Goal: Transaction & Acquisition: Purchase product/service

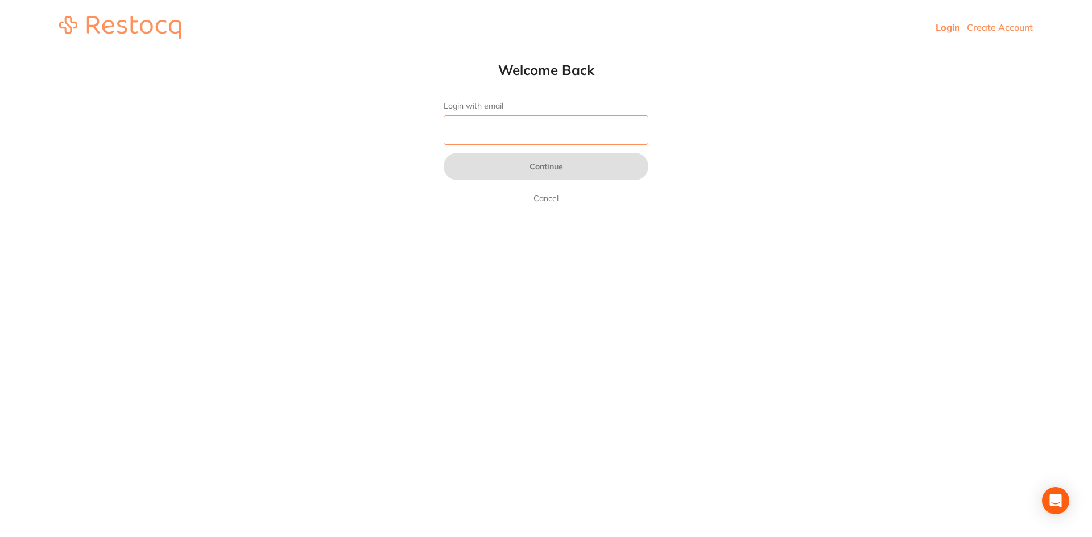
click at [503, 138] on input "Login with email" at bounding box center [546, 130] width 205 height 30
type input "[EMAIL_ADDRESS][DOMAIN_NAME]"
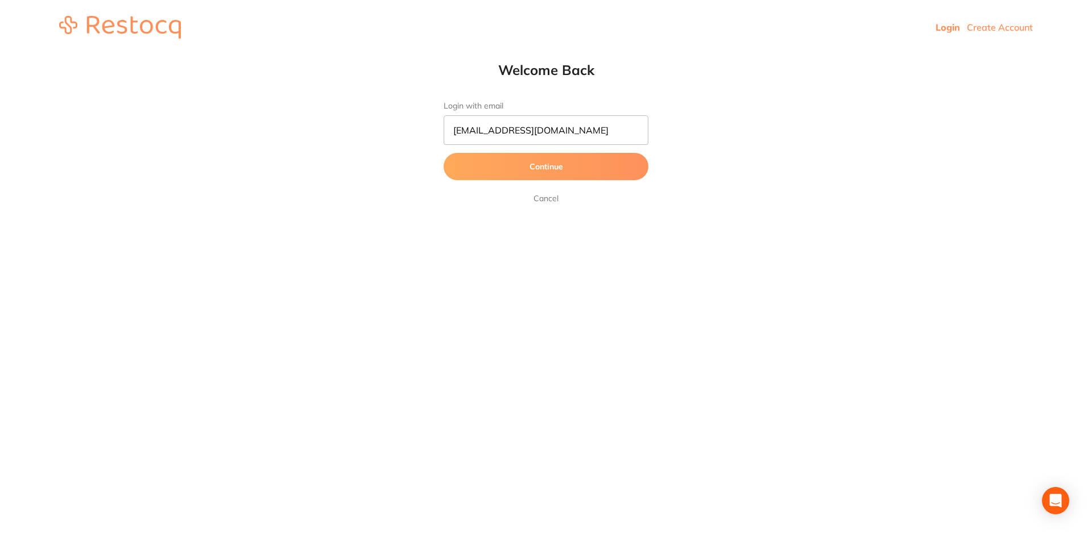
click at [535, 177] on button "Continue" at bounding box center [546, 166] width 205 height 27
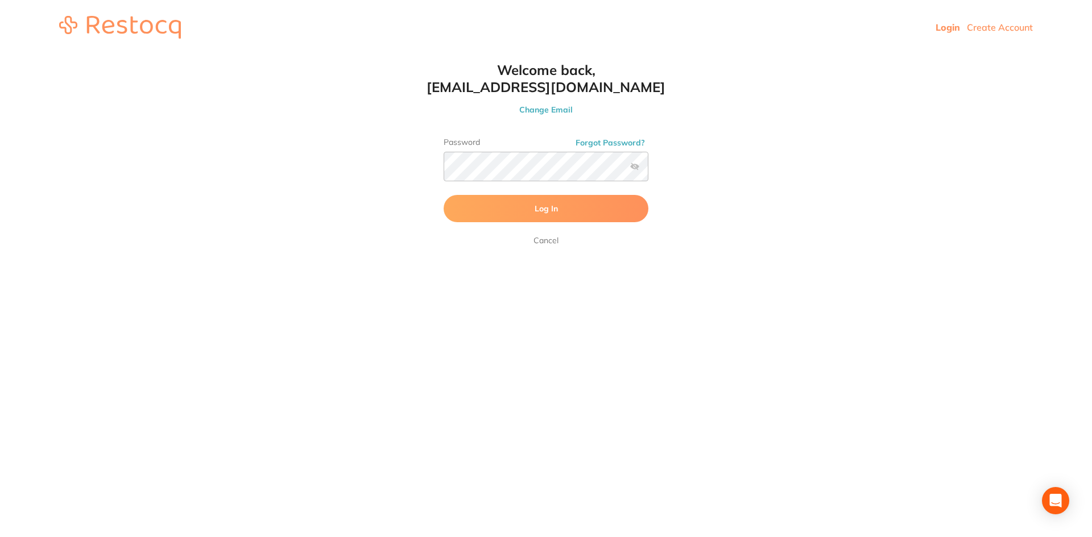
click at [523, 199] on button "Log In" at bounding box center [546, 208] width 205 height 27
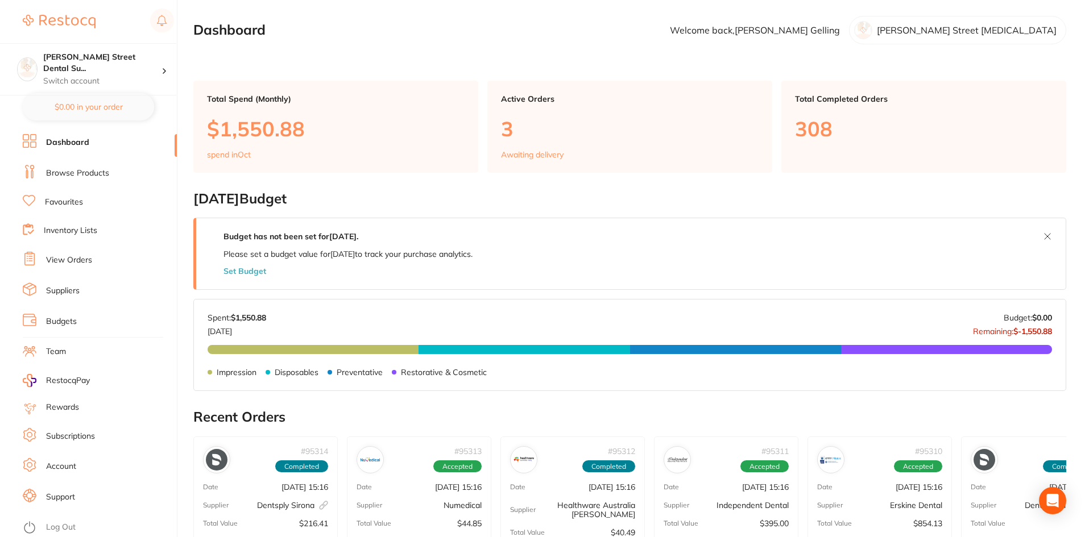
click at [97, 179] on link "Browse Products" at bounding box center [77, 173] width 63 height 11
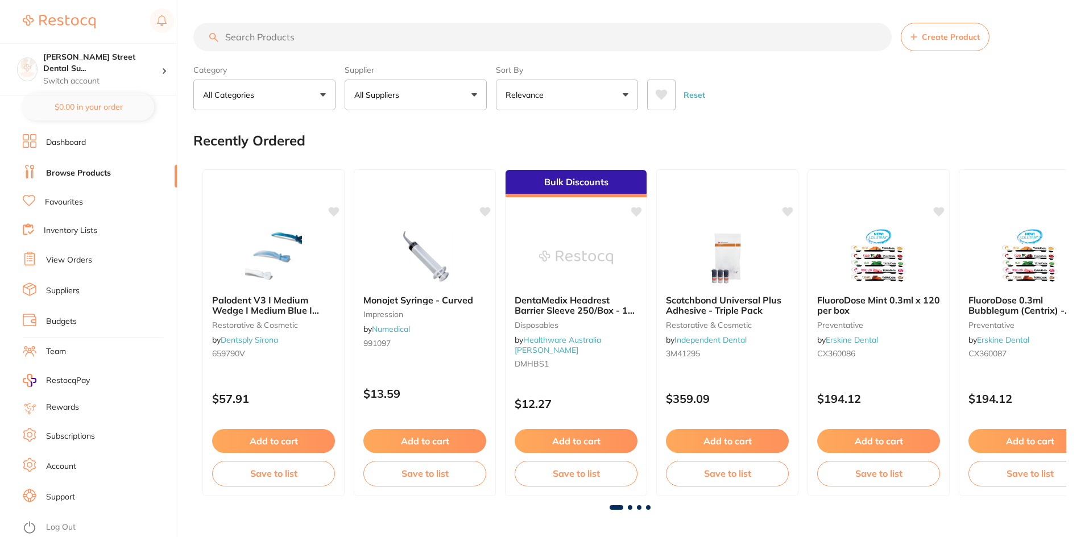
click at [281, 38] on input "search" at bounding box center [542, 37] width 698 height 28
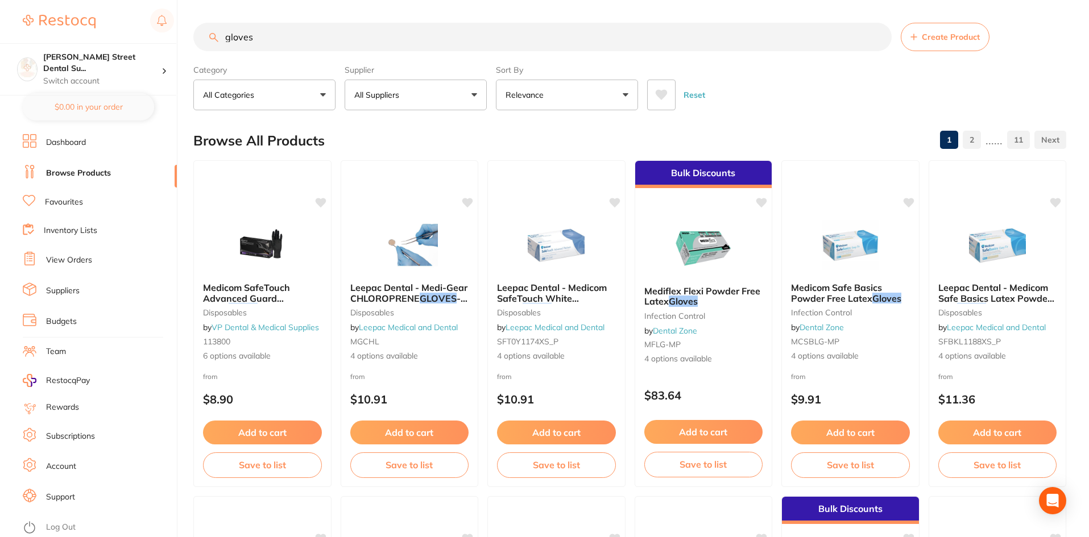
drag, startPoint x: 291, startPoint y: 36, endPoint x: 169, endPoint y: 37, distance: 121.7
click at [169, 37] on div "$0.00 Dawson Street Dental Su... Switch account Dawson Street Dental Surgery $0…" at bounding box center [544, 268] width 1089 height 537
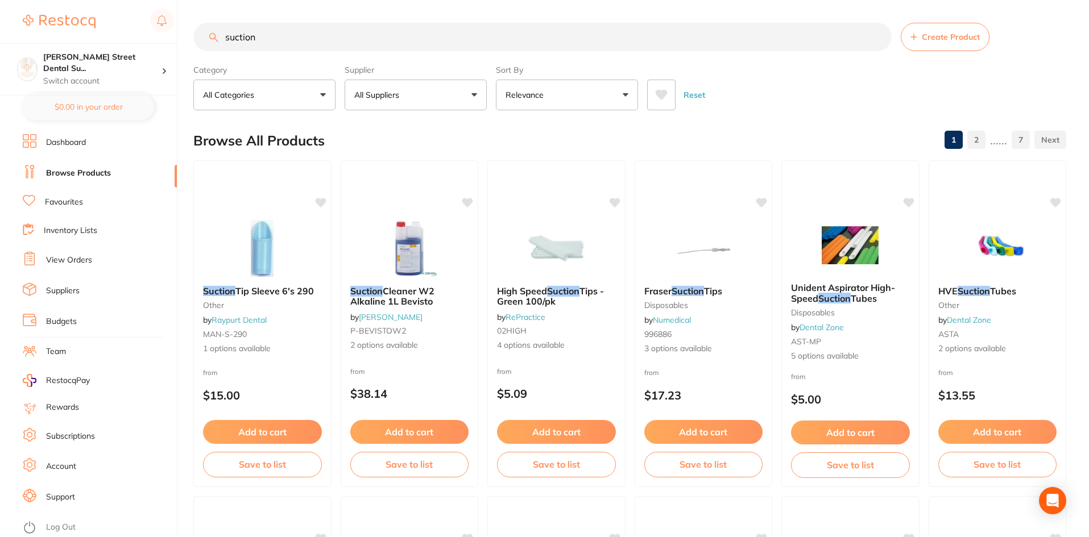
drag, startPoint x: 418, startPoint y: 38, endPoint x: 170, endPoint y: 36, distance: 248.0
click at [170, 36] on div "$0.00 Dawson Street Dental Su... Switch account Dawson Street Dental Surgery $0…" at bounding box center [544, 268] width 1089 height 537
type input "aspirator"
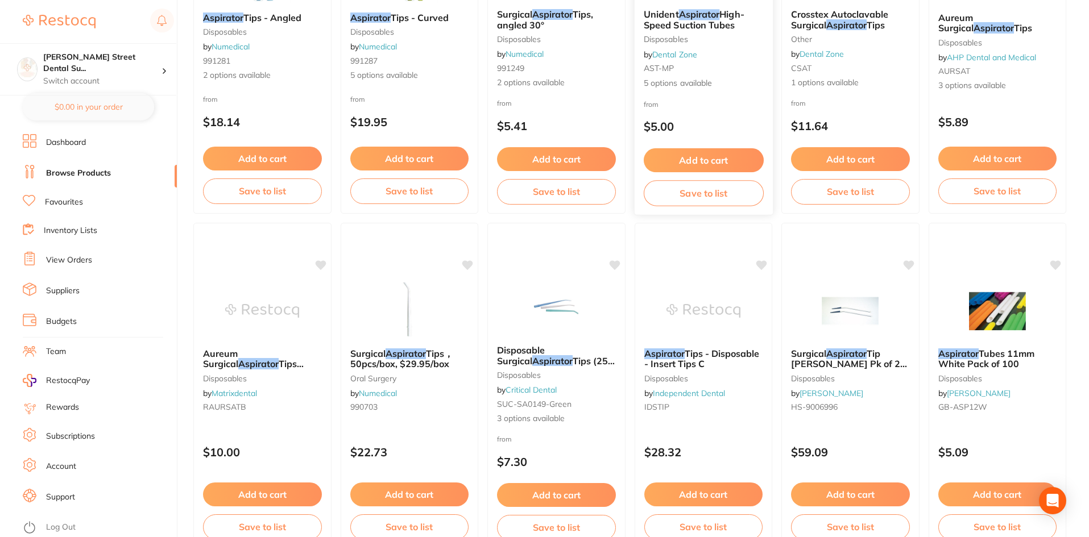
scroll to position [626, 0]
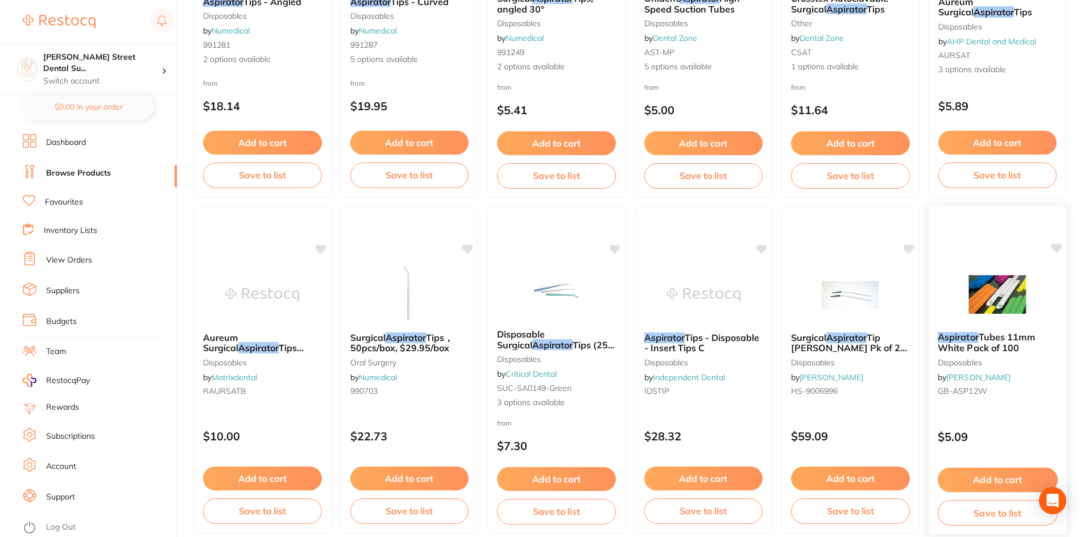
click at [983, 282] on img at bounding box center [997, 294] width 75 height 57
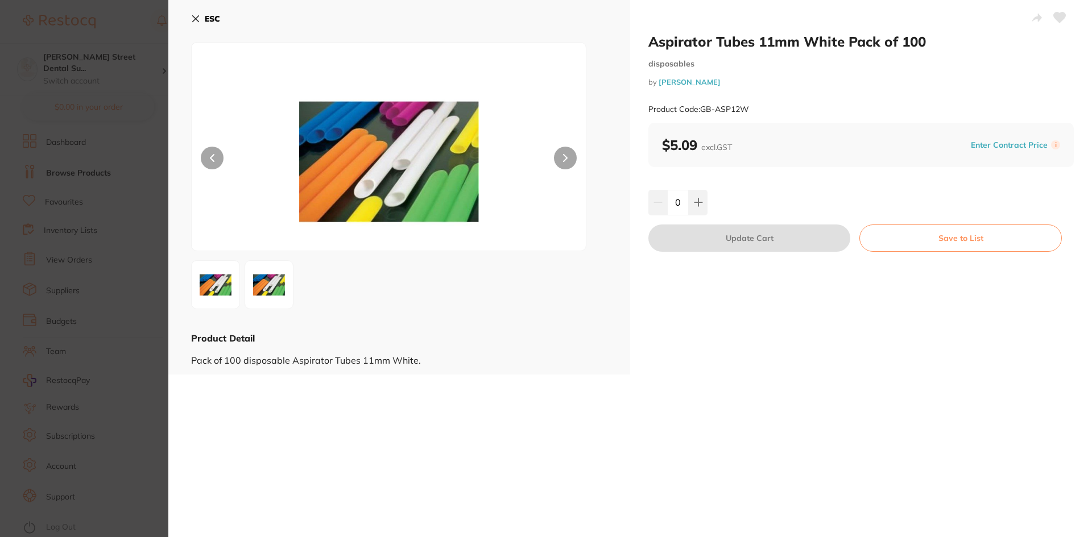
click at [120, 259] on section "Aspirator Tubes 11mm White Pack of 100 disposables by Henry Schein Halas Produc…" at bounding box center [546, 268] width 1092 height 537
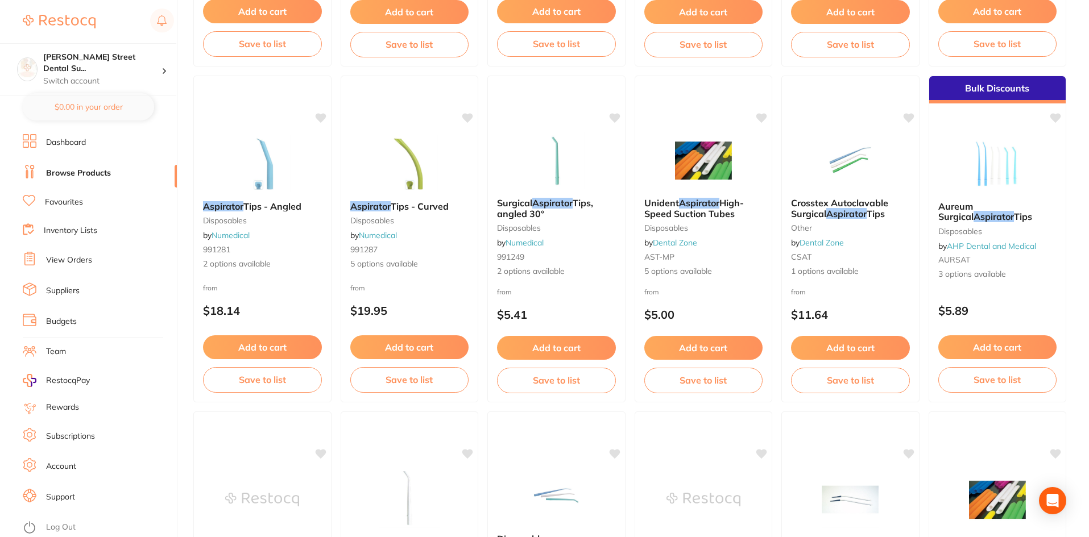
scroll to position [341, 0]
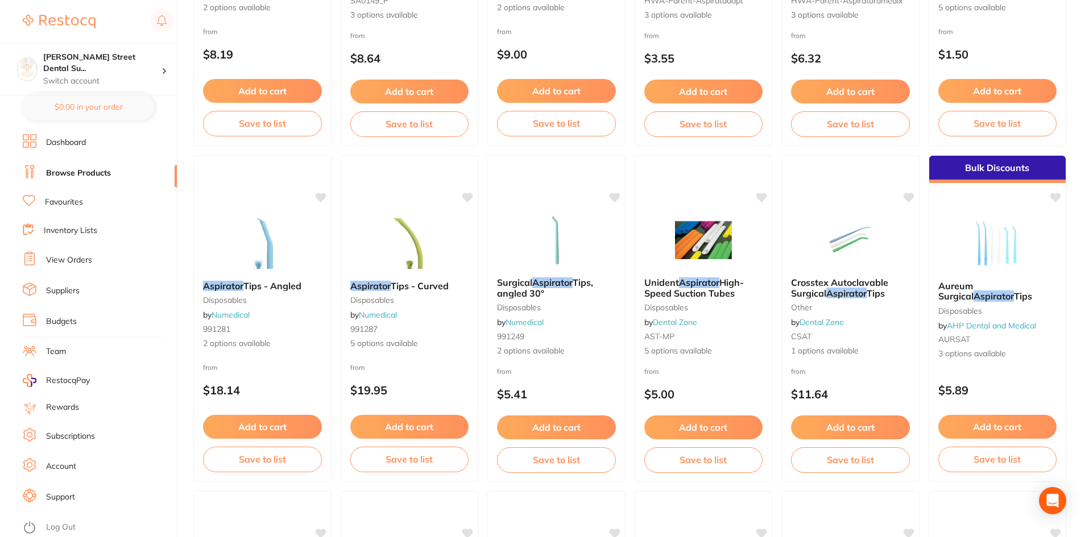
click at [92, 207] on li "Favourites" at bounding box center [100, 202] width 154 height 15
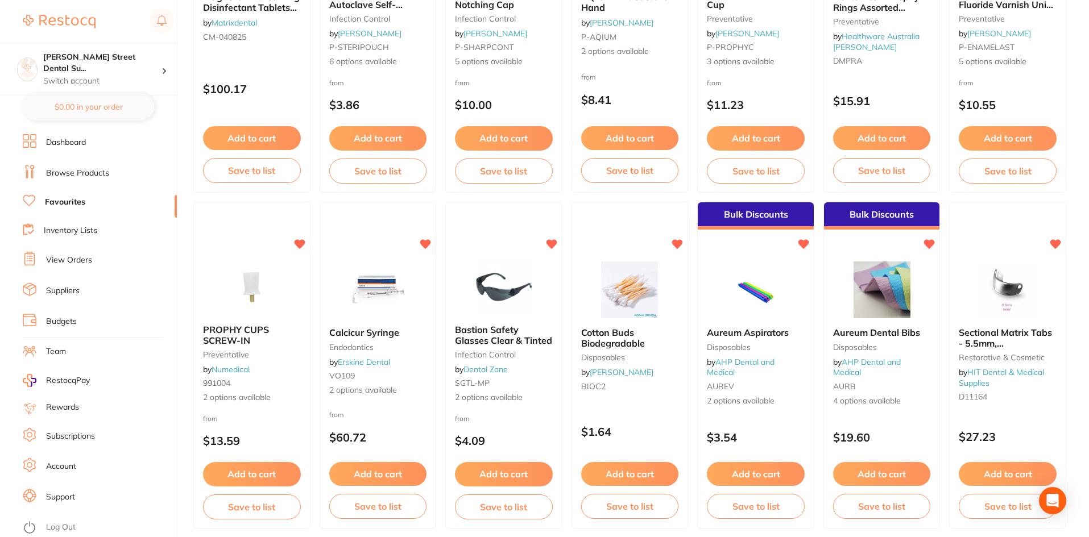
scroll to position [613, 0]
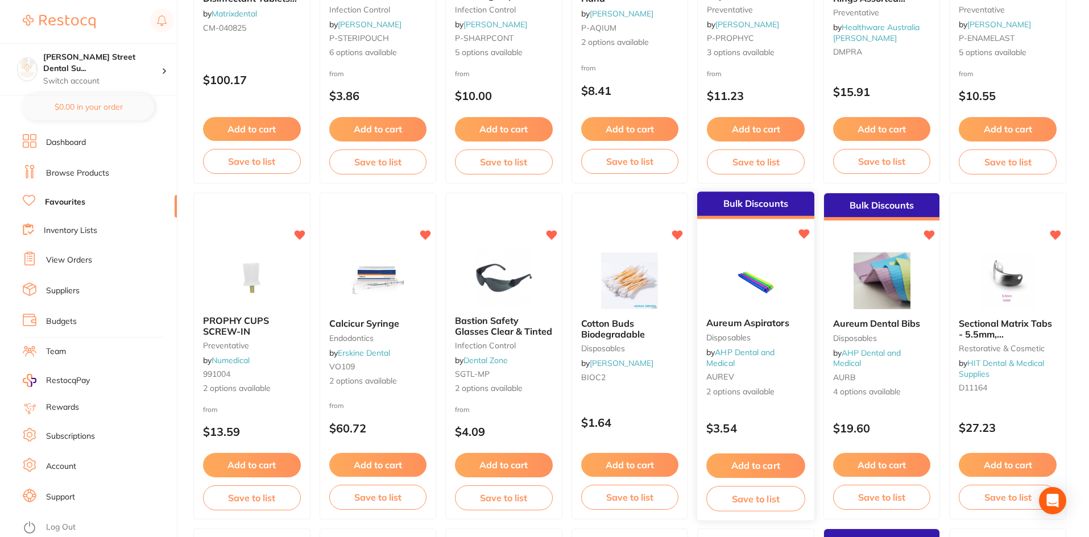
click at [766, 281] on img at bounding box center [755, 280] width 75 height 57
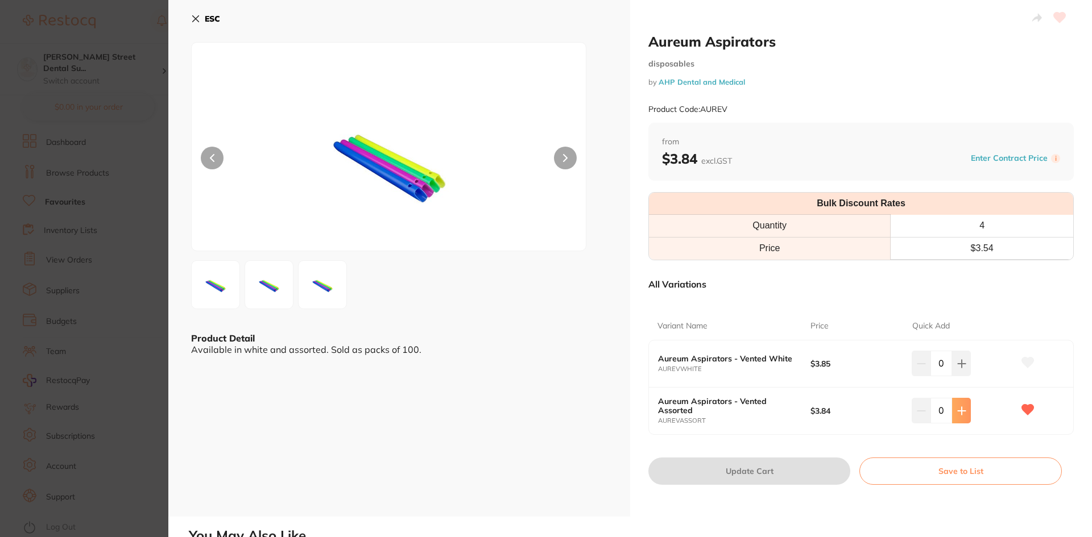
click at [962, 407] on icon at bounding box center [961, 411] width 9 height 9
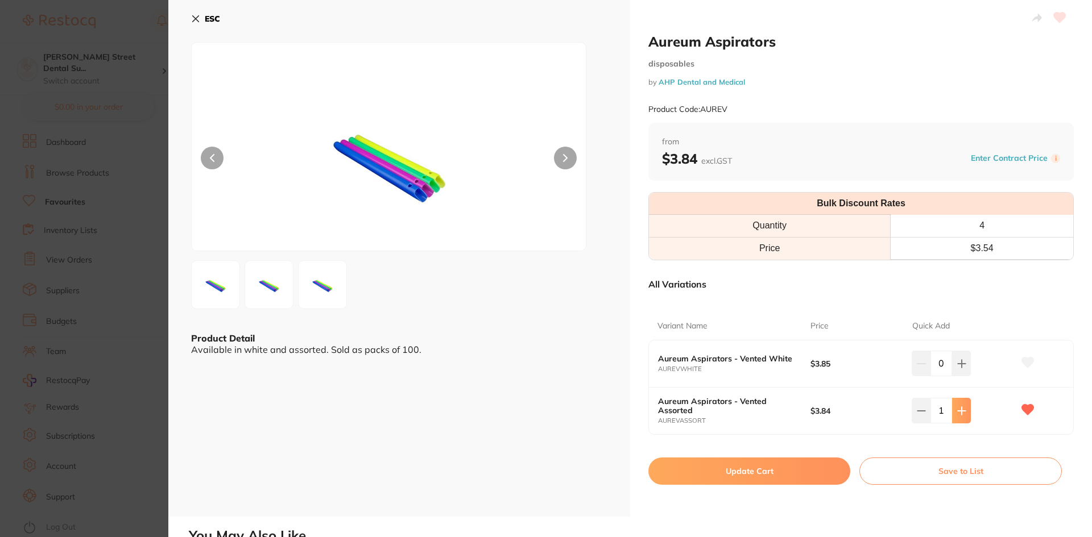
click at [962, 407] on icon at bounding box center [961, 411] width 9 height 9
type input "4"
click at [752, 475] on button "Update Cart" at bounding box center [749, 471] width 202 height 27
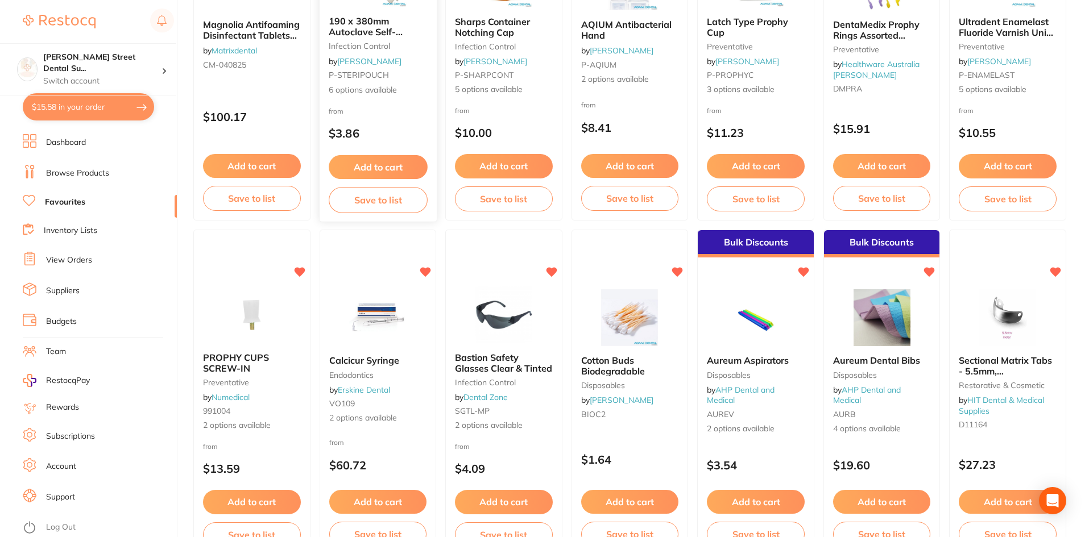
scroll to position [556, 0]
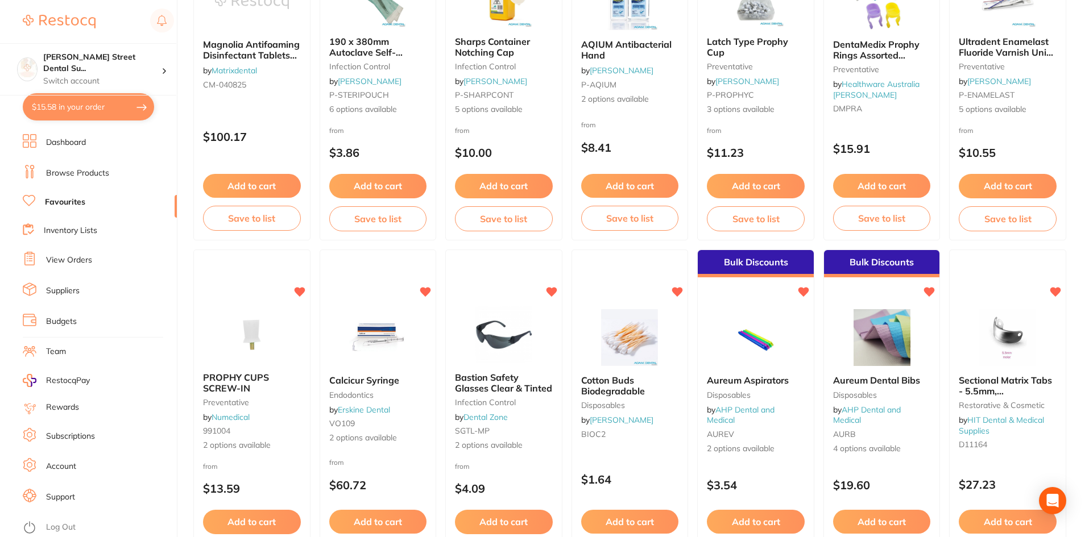
click at [57, 97] on button "$15.58 in your order" at bounding box center [88, 106] width 131 height 27
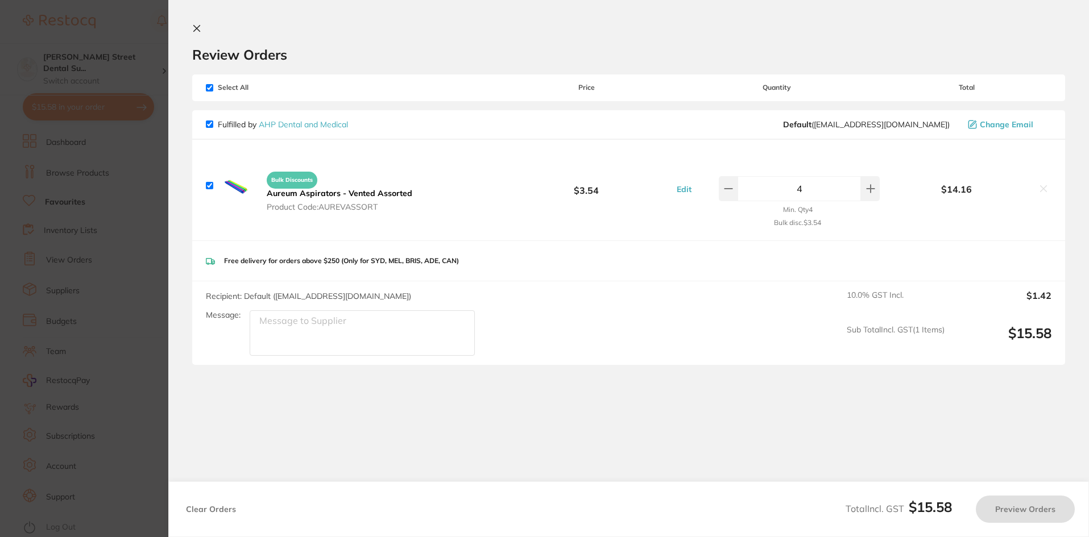
checkbox input "true"
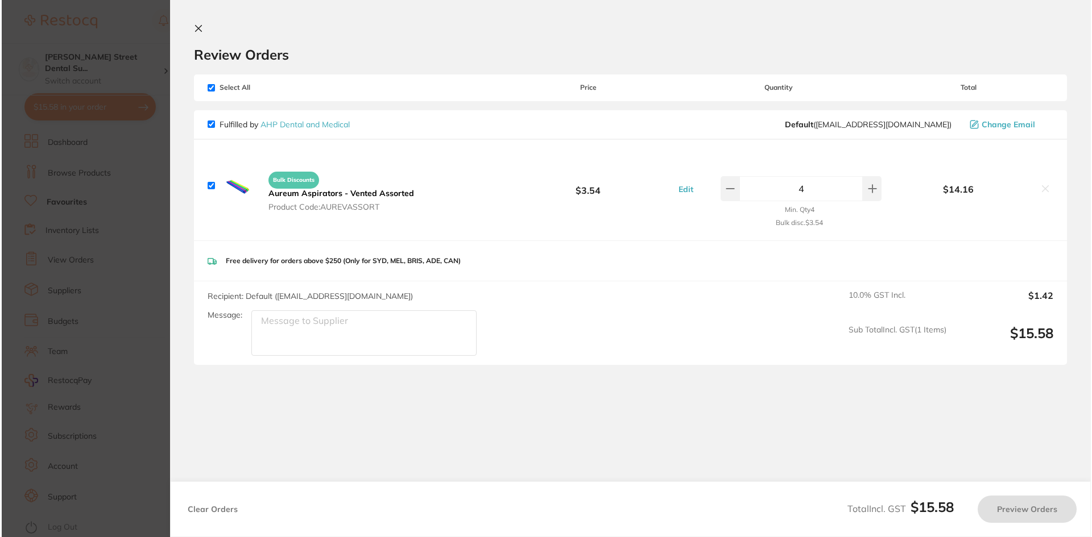
scroll to position [0, 0]
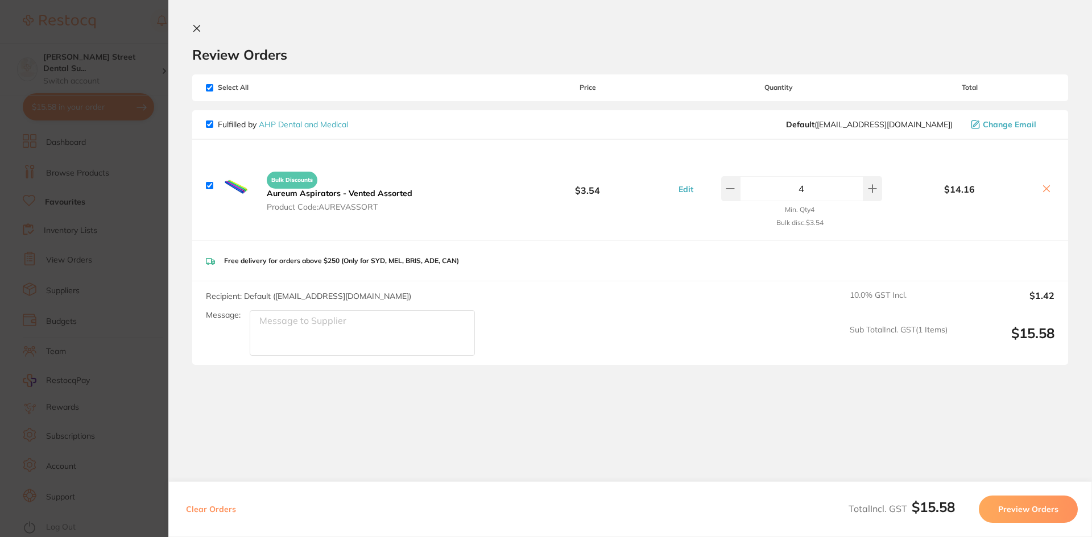
click at [1013, 512] on button "Preview Orders" at bounding box center [1028, 509] width 99 height 27
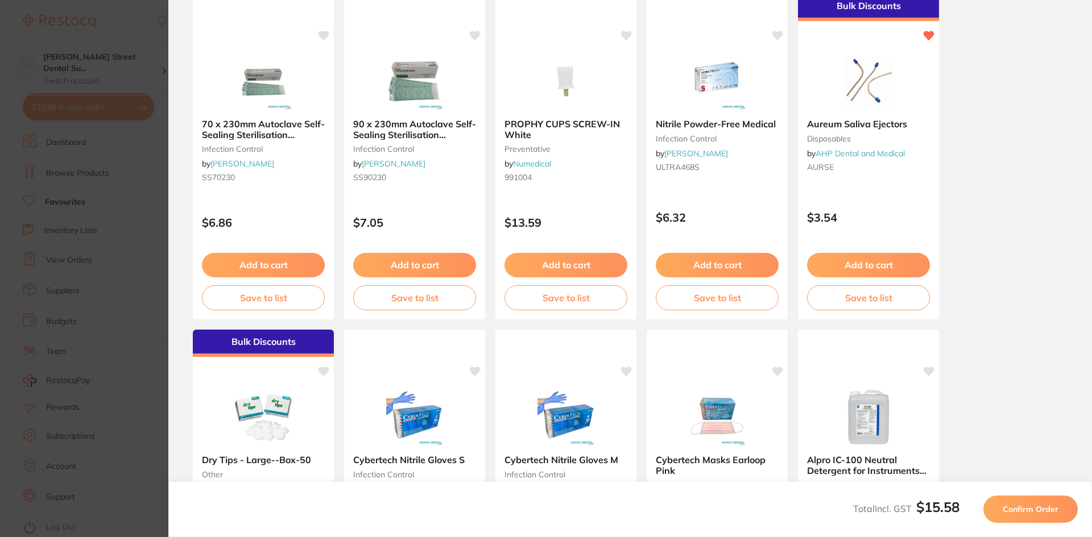
scroll to position [114, 0]
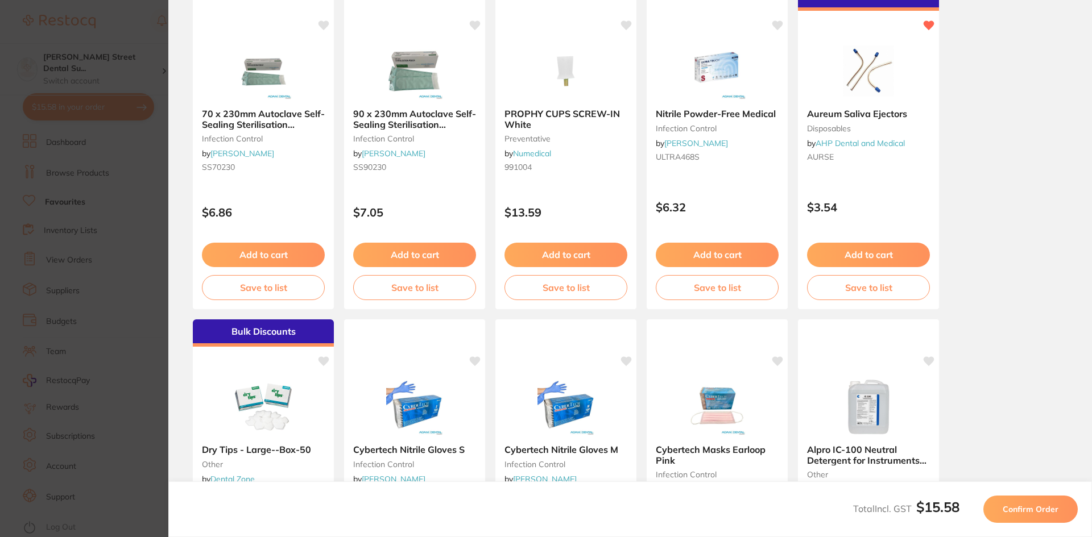
click at [1021, 506] on span "Confirm Order" at bounding box center [1031, 509] width 56 height 10
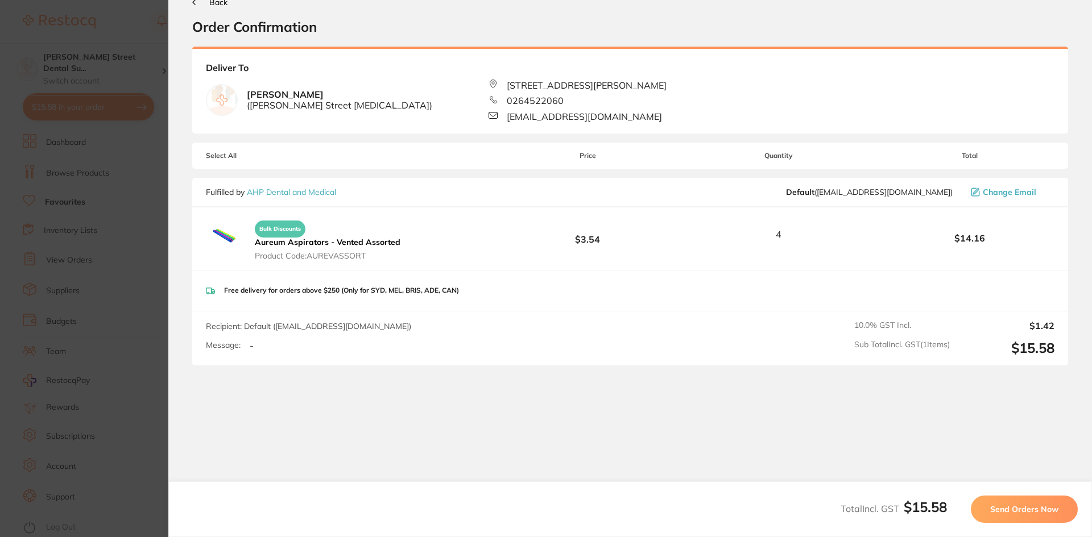
scroll to position [41, 0]
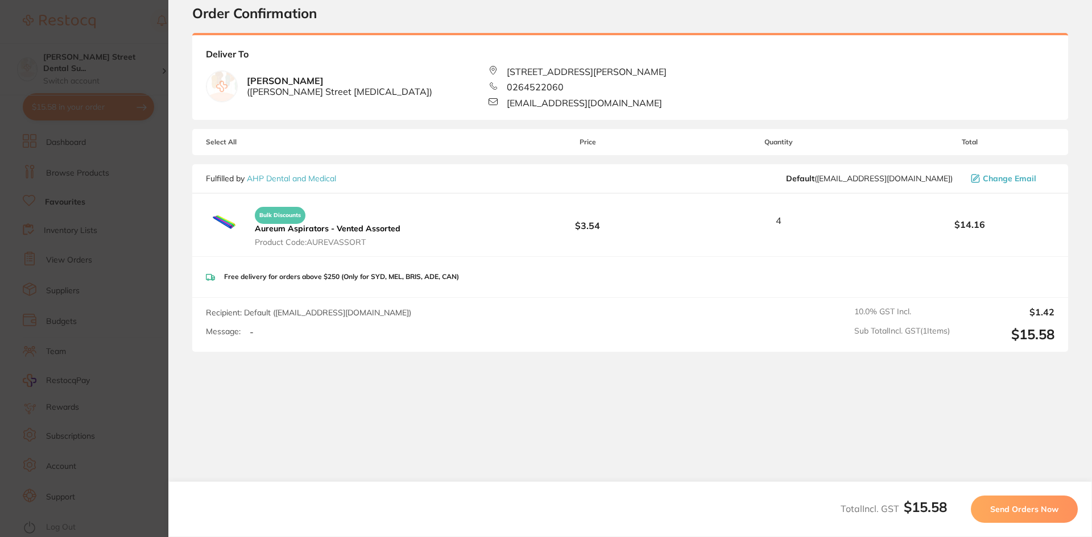
click at [70, 225] on section "Update RRP Set your pre negotiated price for this item. Item Agreed RRP (excl. …" at bounding box center [546, 268] width 1092 height 537
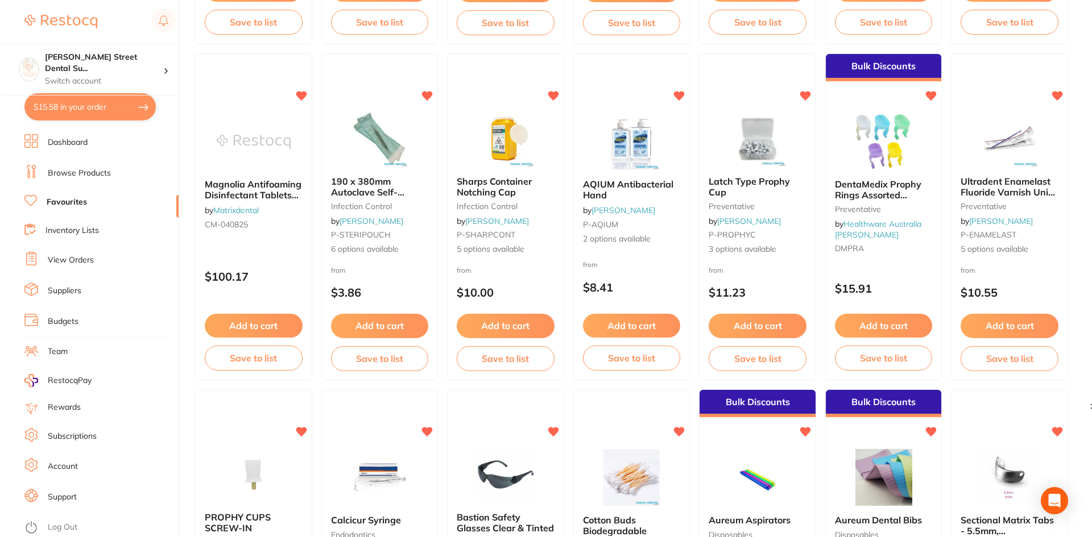
scroll to position [0, 0]
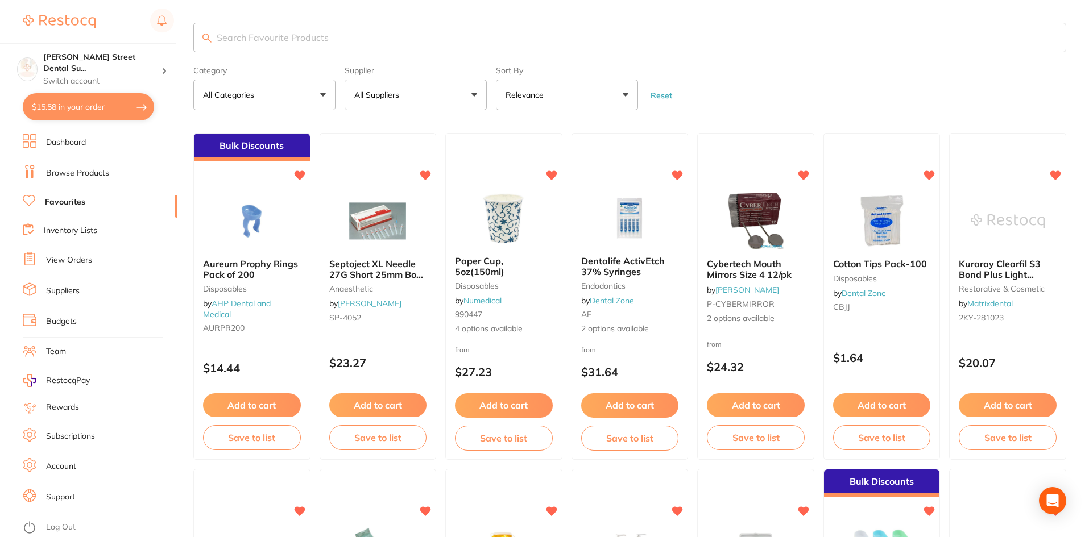
click at [311, 36] on input "search" at bounding box center [629, 38] width 873 height 30
click at [75, 169] on link "Browse Products" at bounding box center [77, 173] width 63 height 11
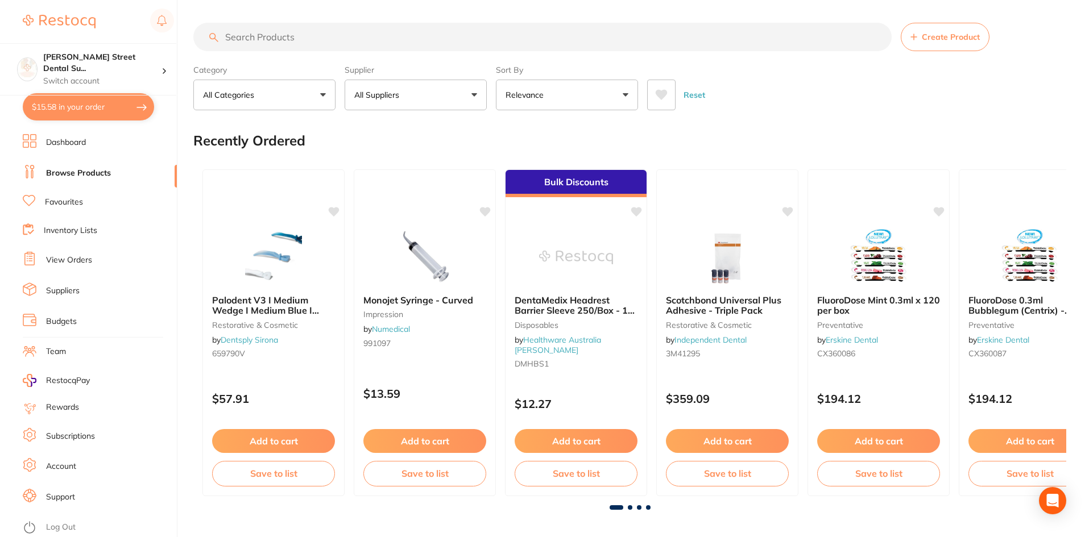
click at [263, 34] on input "search" at bounding box center [542, 37] width 698 height 28
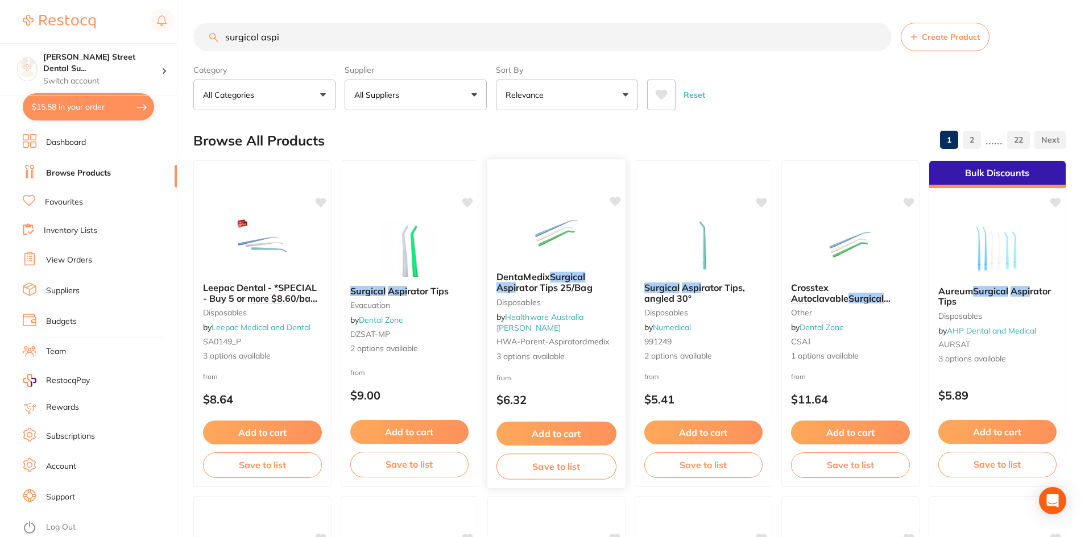
click at [570, 248] on img at bounding box center [556, 233] width 75 height 57
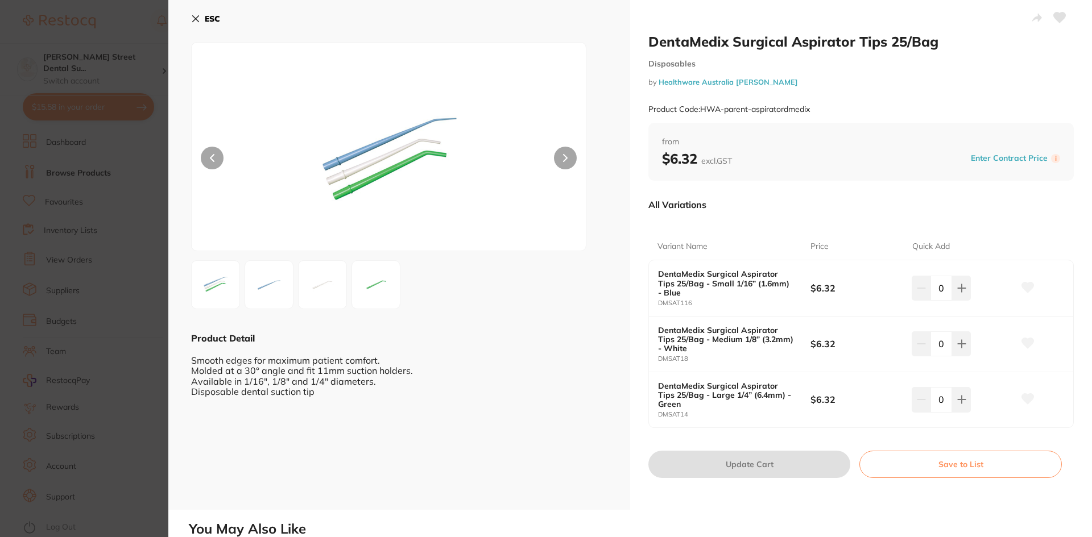
click at [201, 20] on button "ESC" at bounding box center [205, 18] width 29 height 19
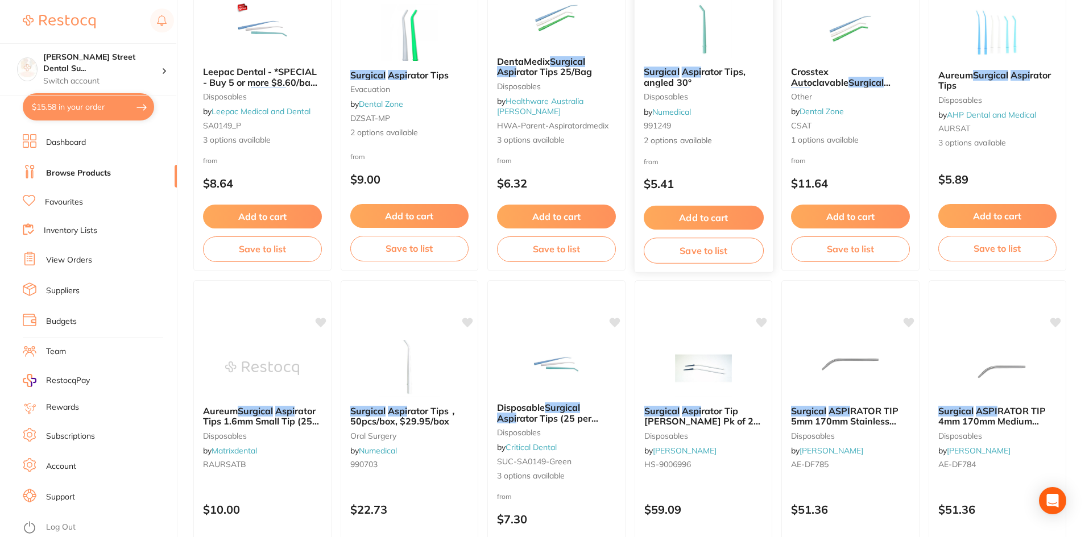
scroll to position [220, 0]
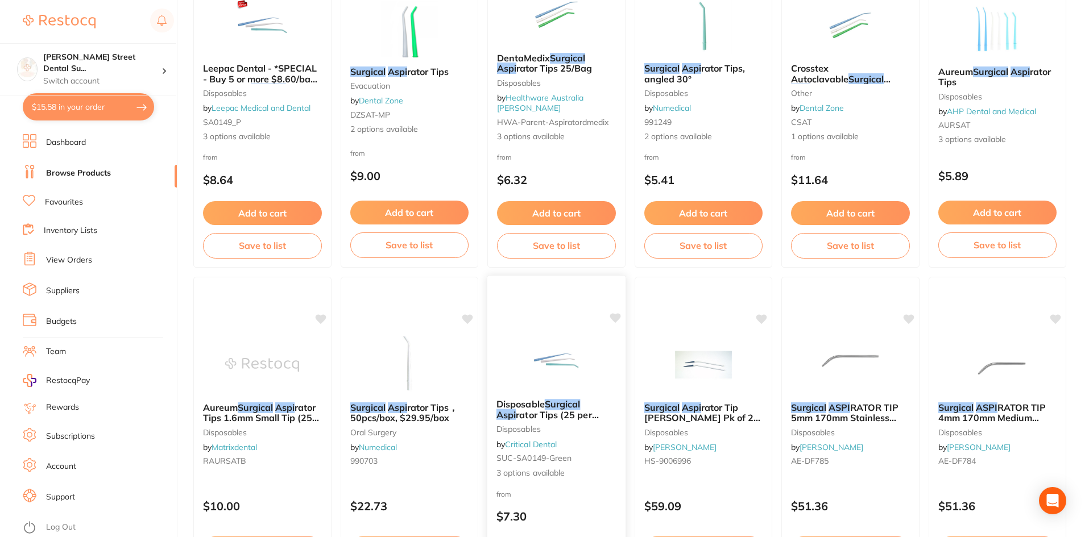
click at [566, 365] on img at bounding box center [556, 361] width 75 height 57
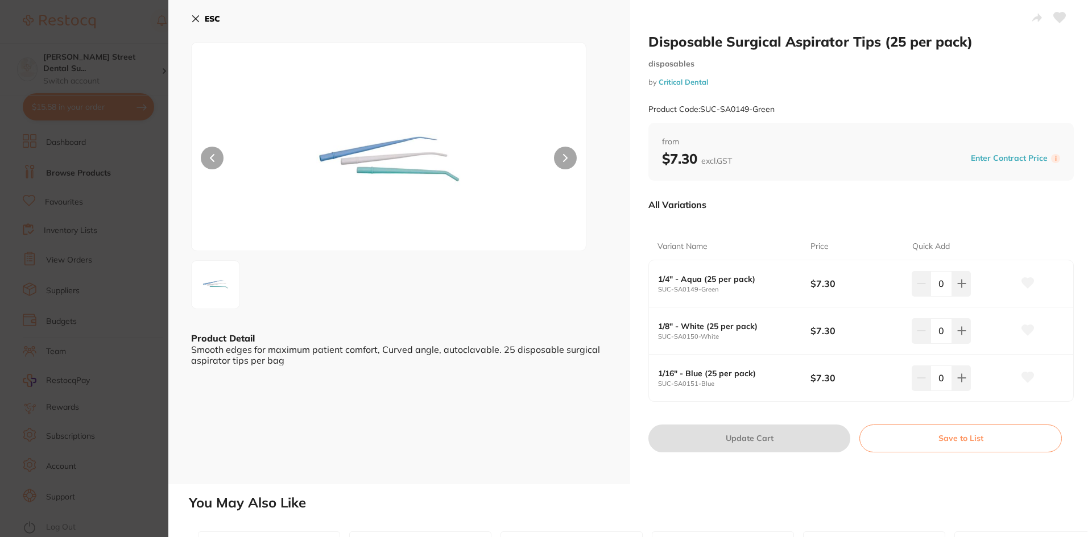
click at [140, 221] on section "Disposable Surgical Aspirator Tips (25 per pack) disposables by Critical Dental…" at bounding box center [546, 268] width 1092 height 537
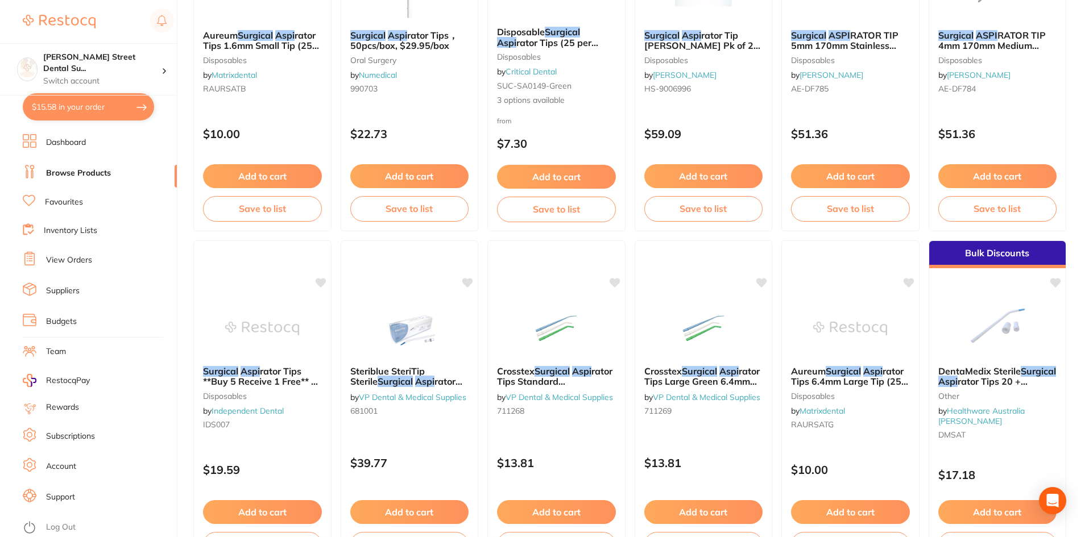
scroll to position [623, 0]
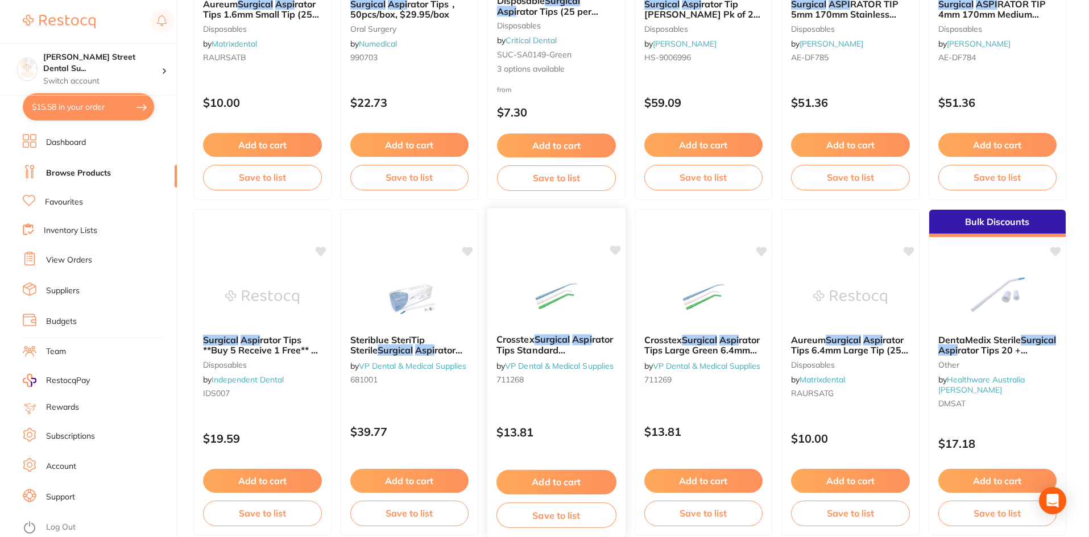
click at [586, 253] on div "Crosstex Surgical Aspi rator Tips Standard 3.2mm White Pack Of 25 by VP Dental …" at bounding box center [556, 373] width 139 height 330
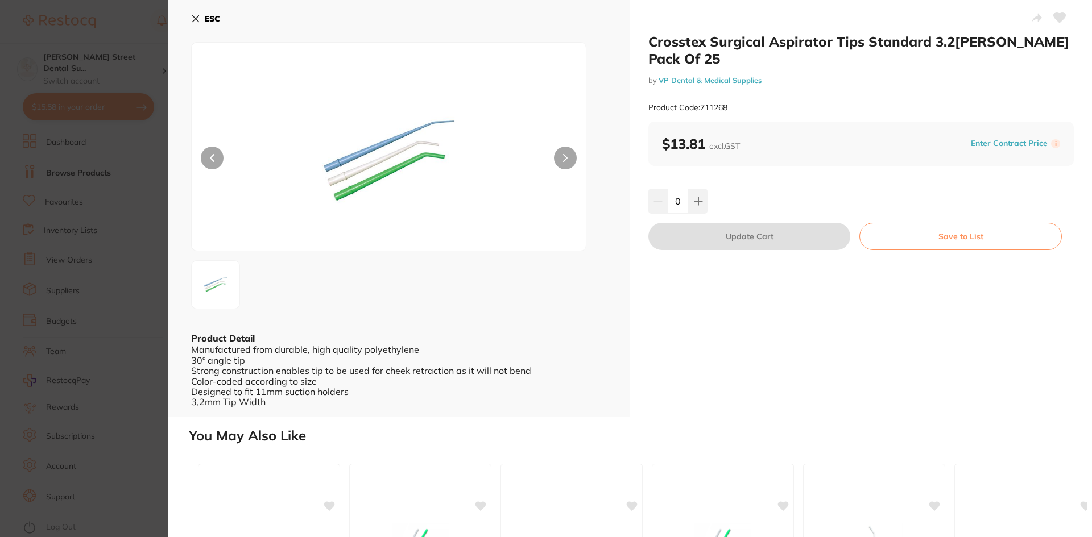
click at [65, 192] on section "Crosstex Surgical Aspirator Tips Standard 3.2mm White Pack Of 25 by VP Dental &…" at bounding box center [546, 268] width 1092 height 537
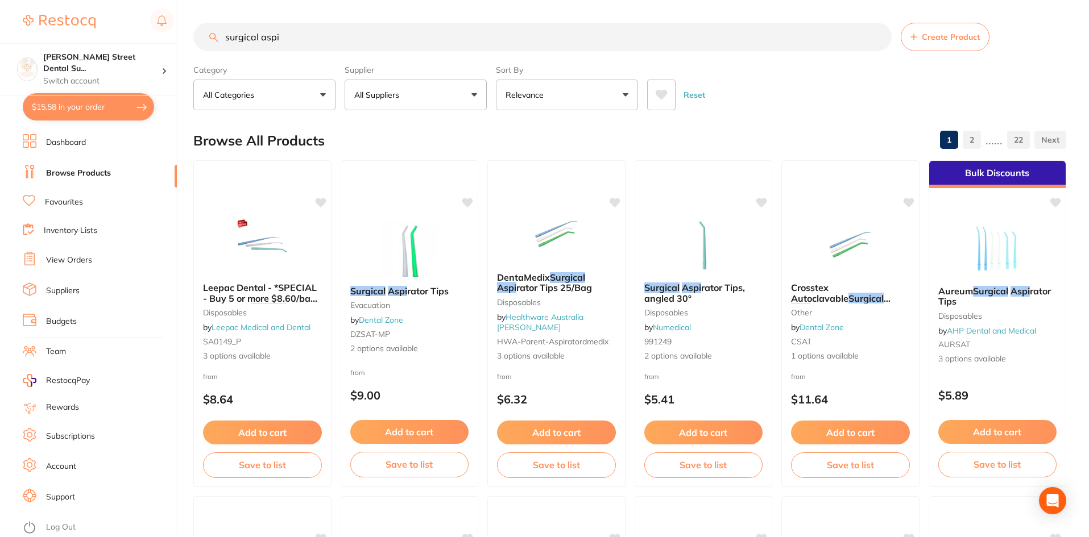
drag, startPoint x: 294, startPoint y: 39, endPoint x: 100, endPoint y: 23, distance: 194.6
click at [100, 23] on div "$15.58 Dawson Street Dental Su... Switch account Dawson Street Dental Surgery $…" at bounding box center [544, 268] width 1089 height 537
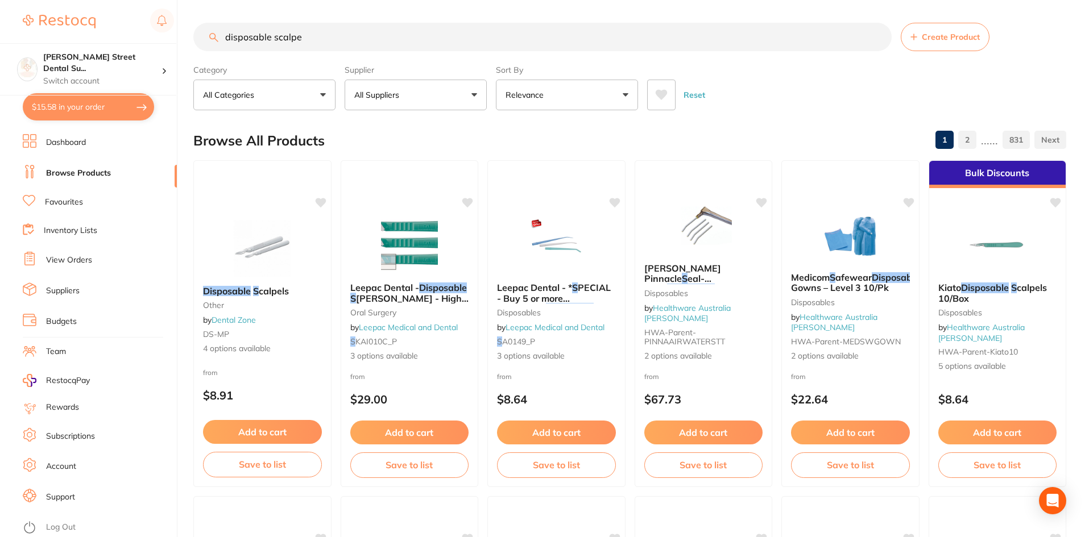
type input "disposable scalpe"
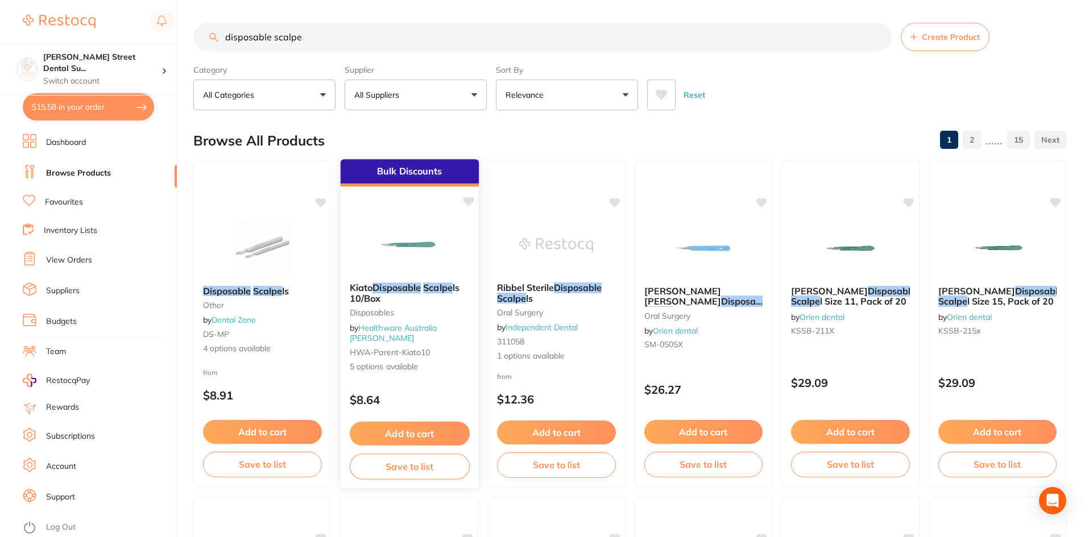
click at [440, 241] on img at bounding box center [409, 244] width 75 height 57
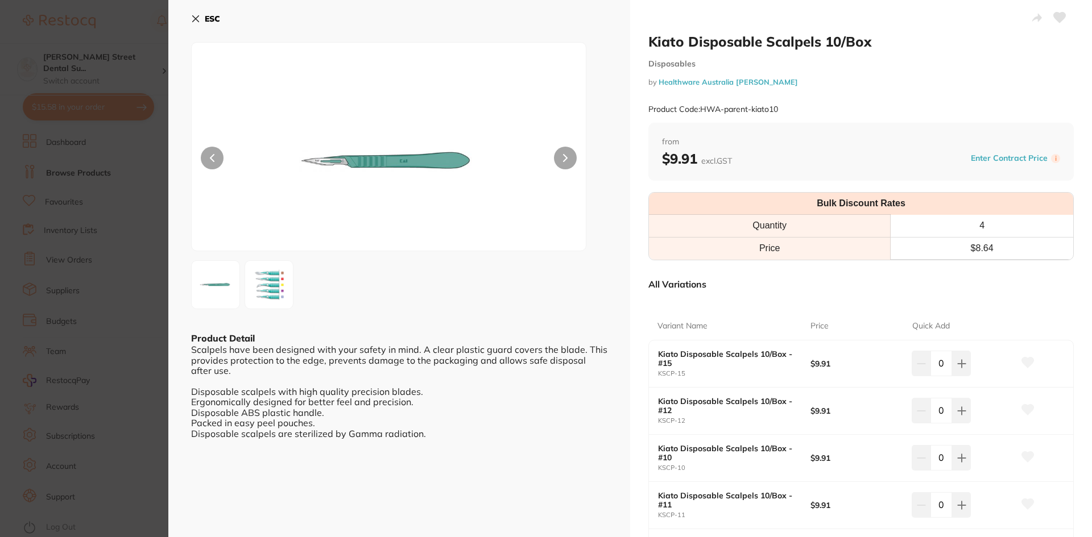
click at [272, 298] on img at bounding box center [269, 284] width 41 height 39
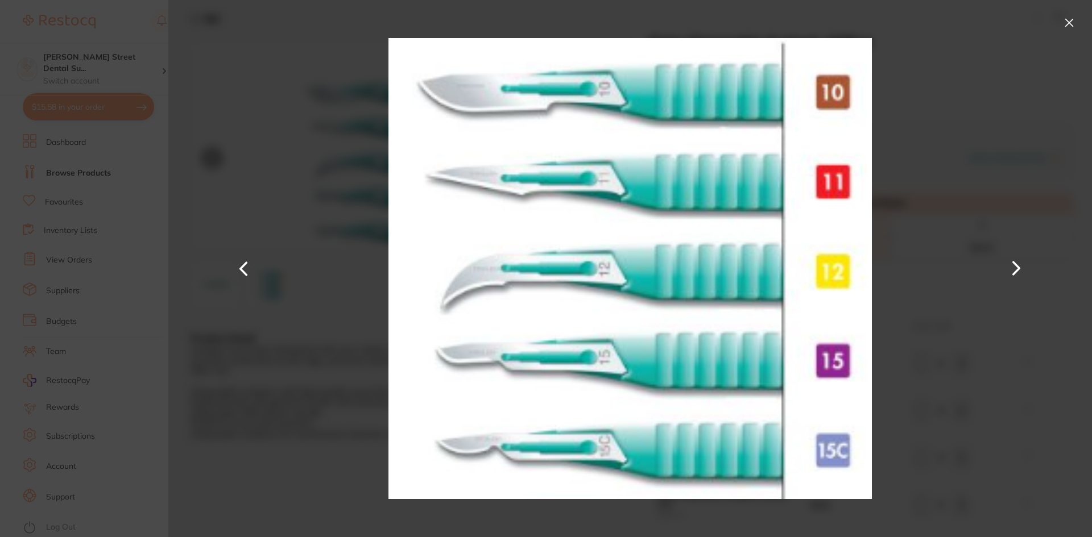
click at [69, 256] on section "Kiato Disposable Scalpels 10/Box Disposables by Healthware Australia Ridley Pro…" at bounding box center [546, 268] width 1092 height 537
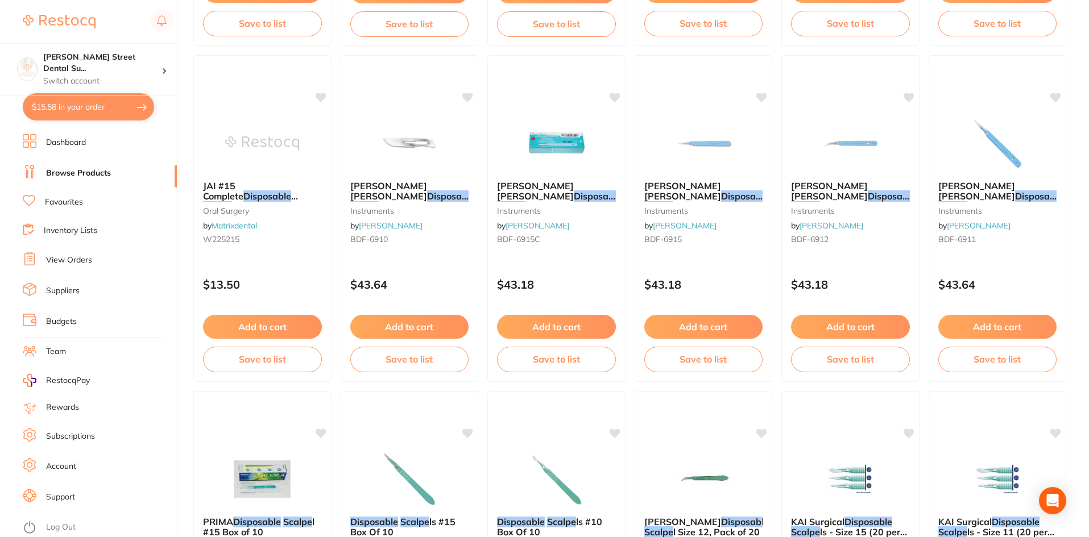
scroll to position [465, 0]
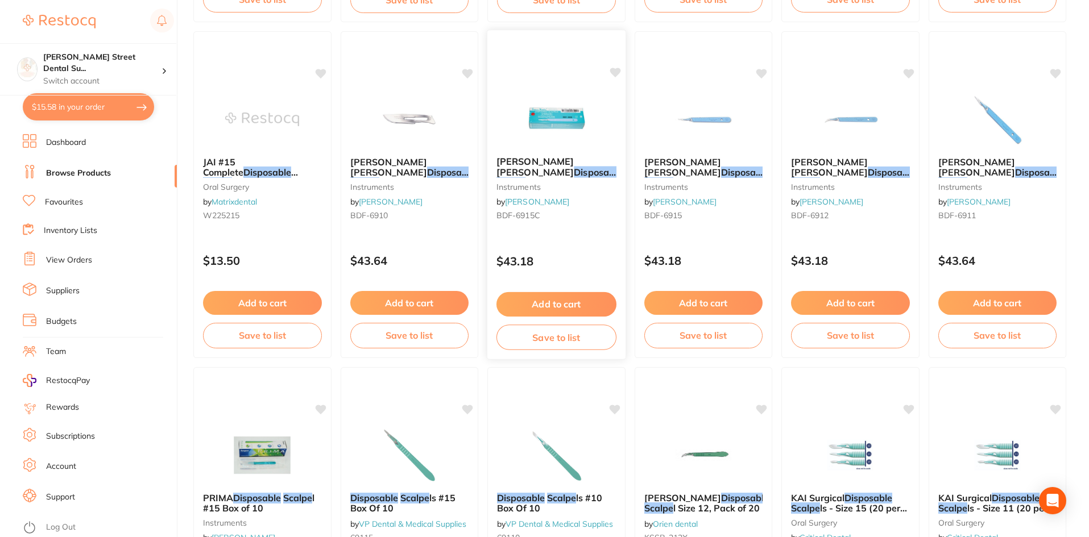
click at [585, 117] on img at bounding box center [556, 118] width 75 height 57
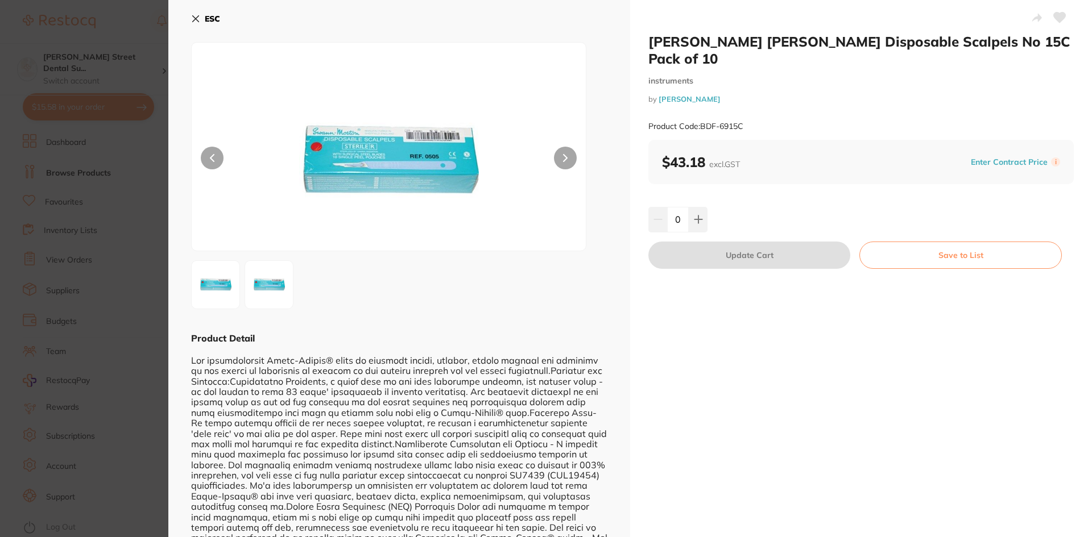
click at [112, 200] on section "SWANN MORTON Disposable Scalpels No 15C Pack of 10 instruments by Henry Schein …" at bounding box center [546, 268] width 1092 height 537
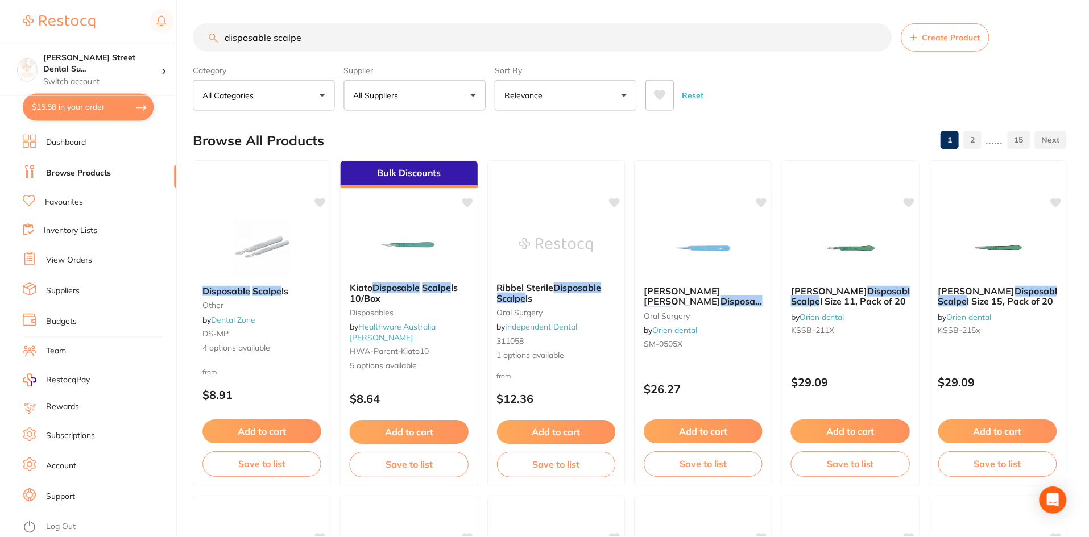
scroll to position [465, 0]
drag, startPoint x: 403, startPoint y: 44, endPoint x: 39, endPoint y: -10, distance: 368.0
click at [39, 0] on html "$15.58 [PERSON_NAME] Street Dental Su... Switch account [PERSON_NAME] Street [M…" at bounding box center [544, 268] width 1089 height 537
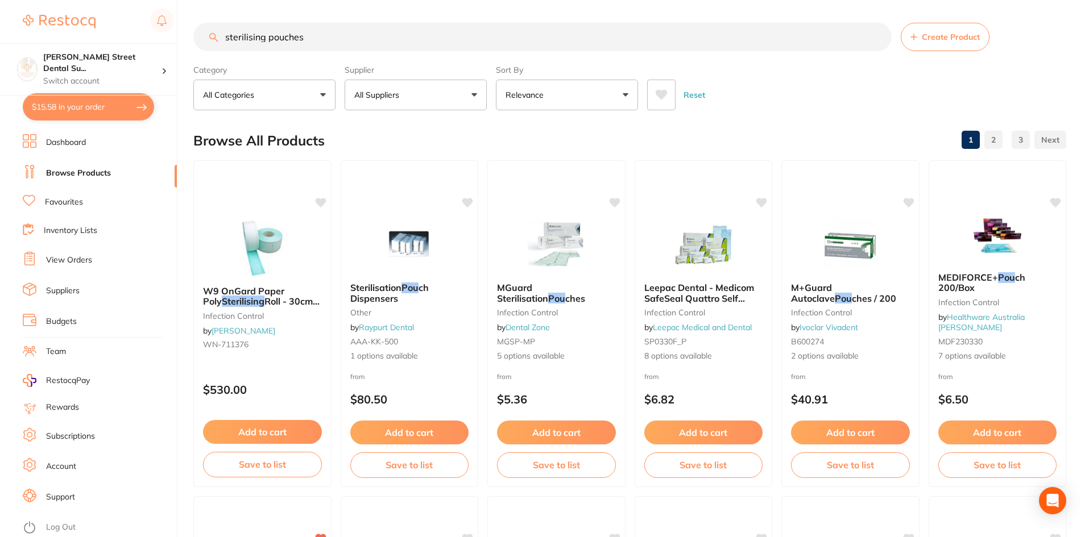
type input "sterilising pouches"
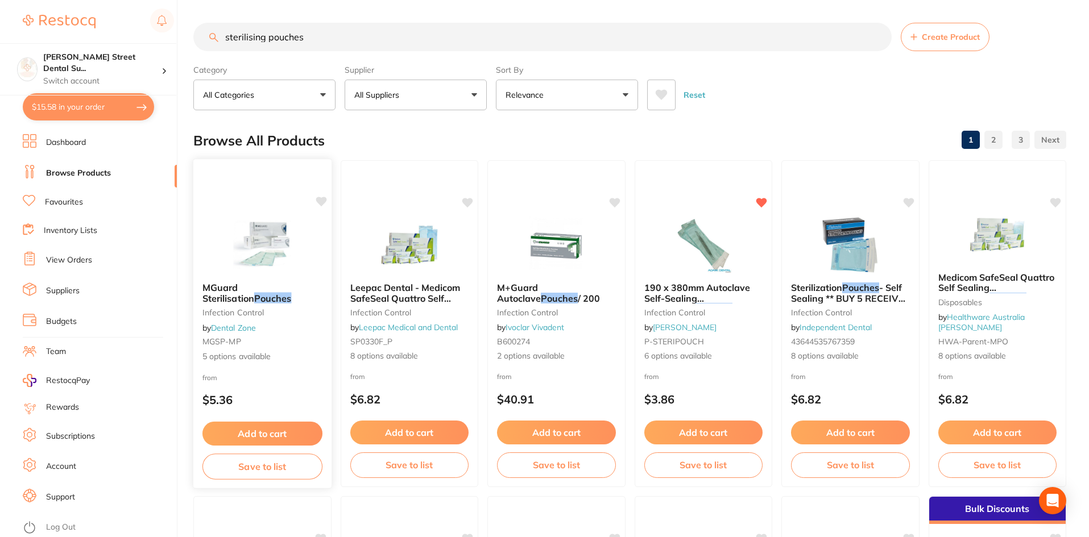
click at [276, 235] on img at bounding box center [262, 244] width 75 height 57
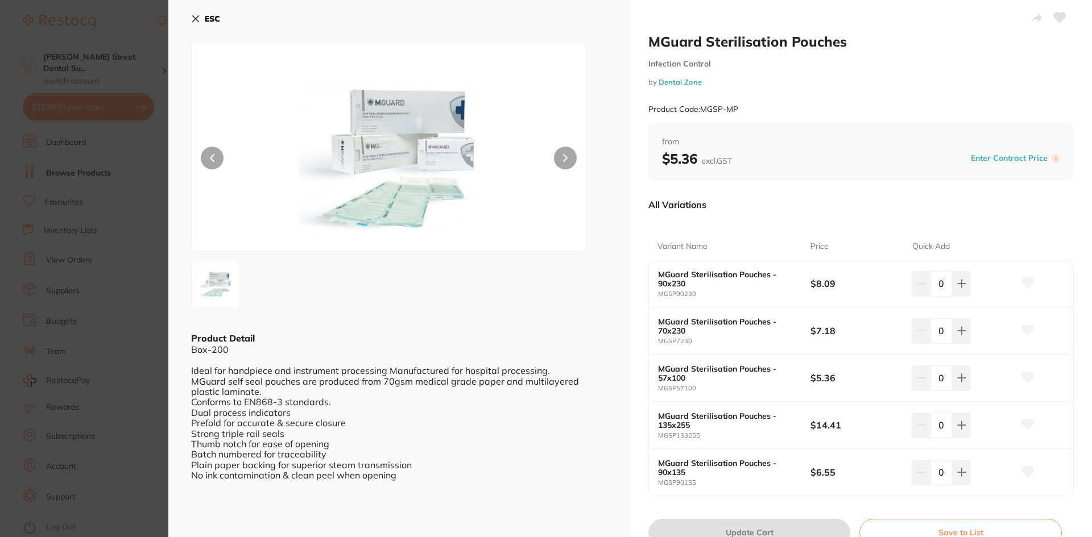
click at [564, 155] on icon at bounding box center [565, 158] width 5 height 8
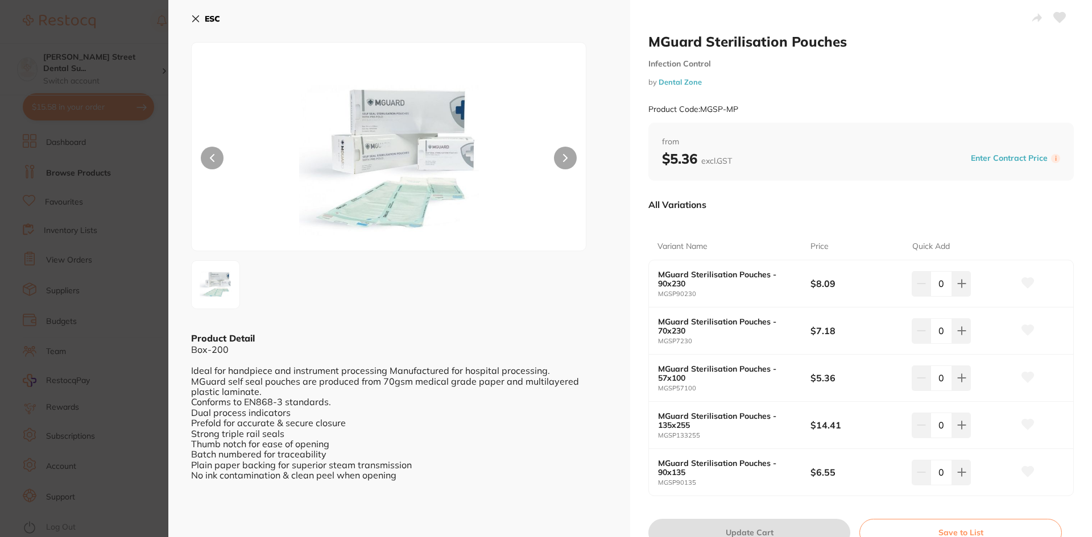
click at [564, 155] on icon at bounding box center [565, 158] width 5 height 8
click at [945, 279] on input "0" at bounding box center [941, 283] width 22 height 25
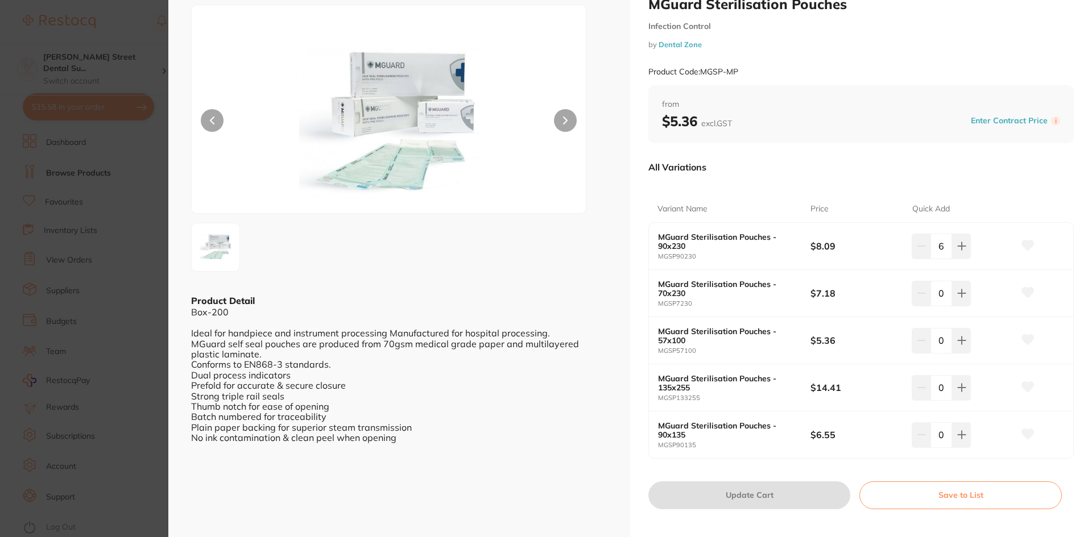
scroll to position [57, 0]
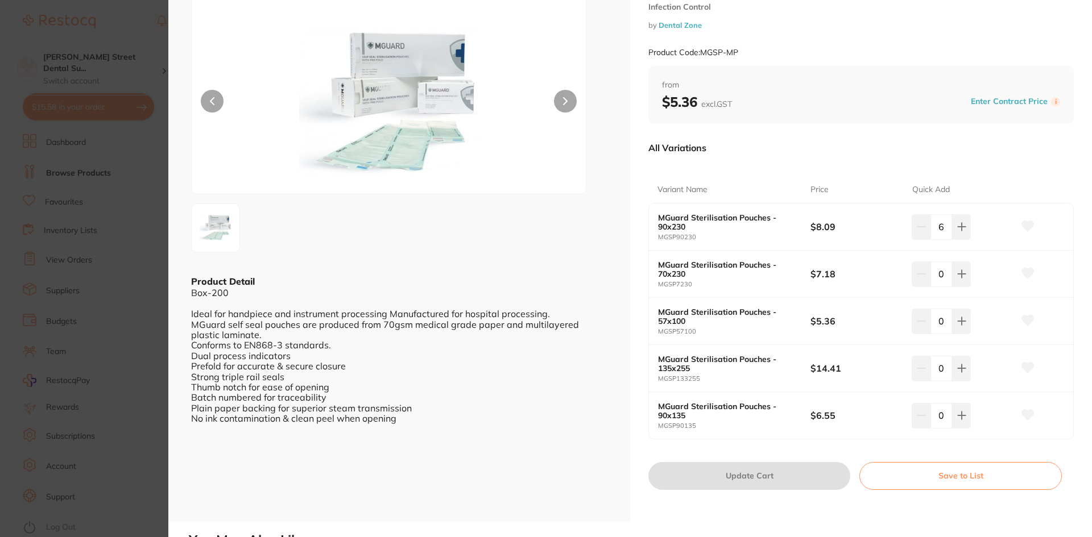
type input "6"
click at [866, 254] on div "MGuard Sterilisation Pouches - 70x230 MGSP7230 $7.18 0" at bounding box center [861, 274] width 424 height 47
click at [945, 276] on input "0" at bounding box center [941, 274] width 22 height 25
type input "5"
click at [878, 440] on div "MGuard Sterilisation Pouches - 90x230 MGSP90230 $8.09 6 MGuard Sterilisation Po…" at bounding box center [860, 321] width 425 height 237
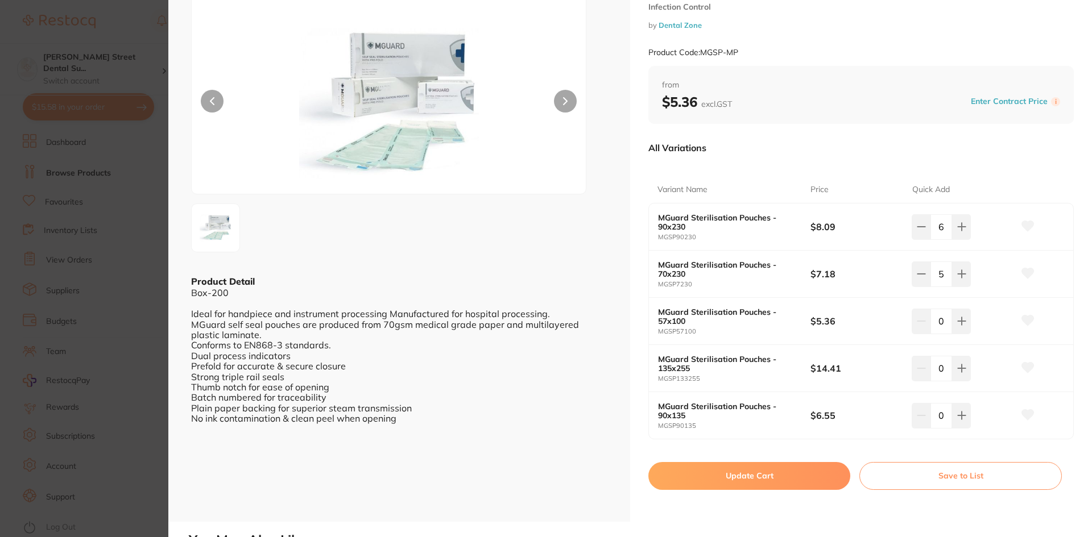
click at [754, 481] on button "Update Cart" at bounding box center [749, 475] width 202 height 27
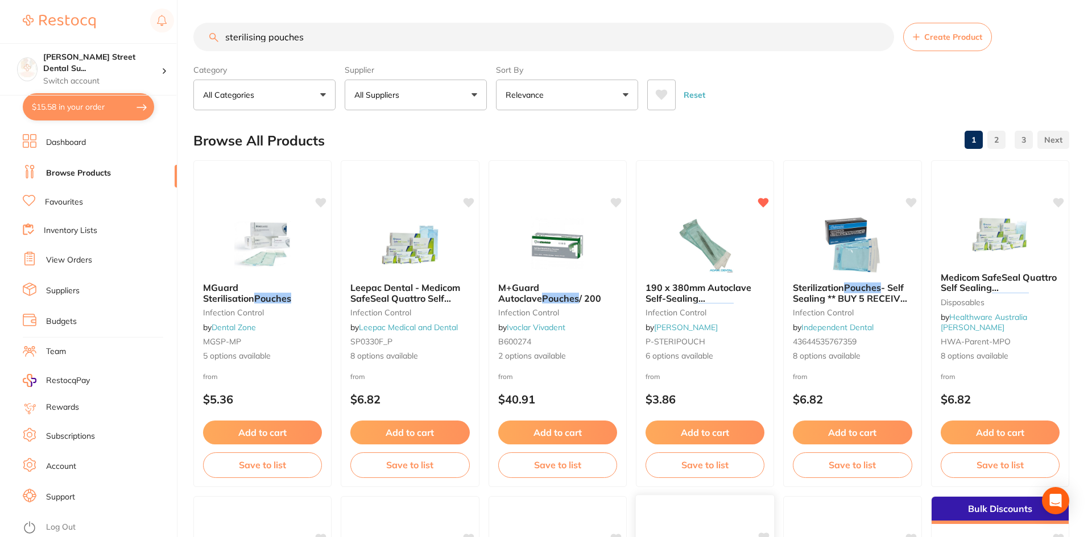
checkbox input "false"
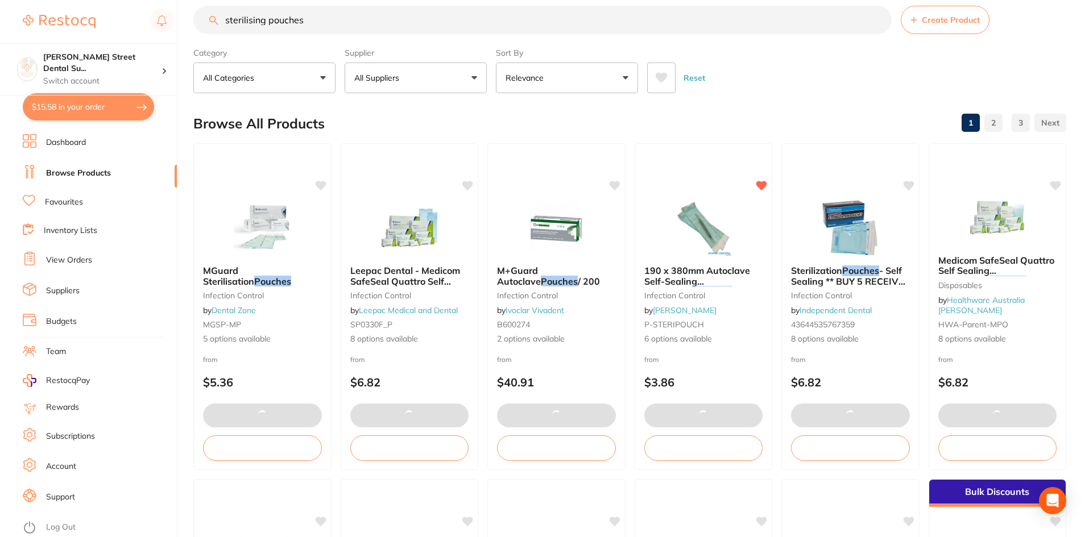
type input "6"
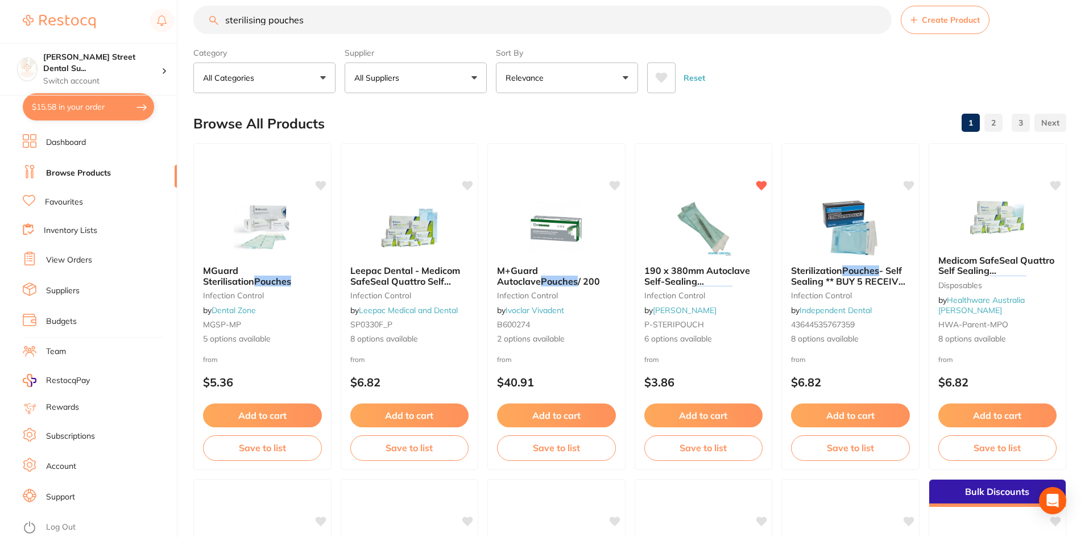
click at [129, 105] on button "$15.58 in your order" at bounding box center [88, 106] width 131 height 27
checkbox input "true"
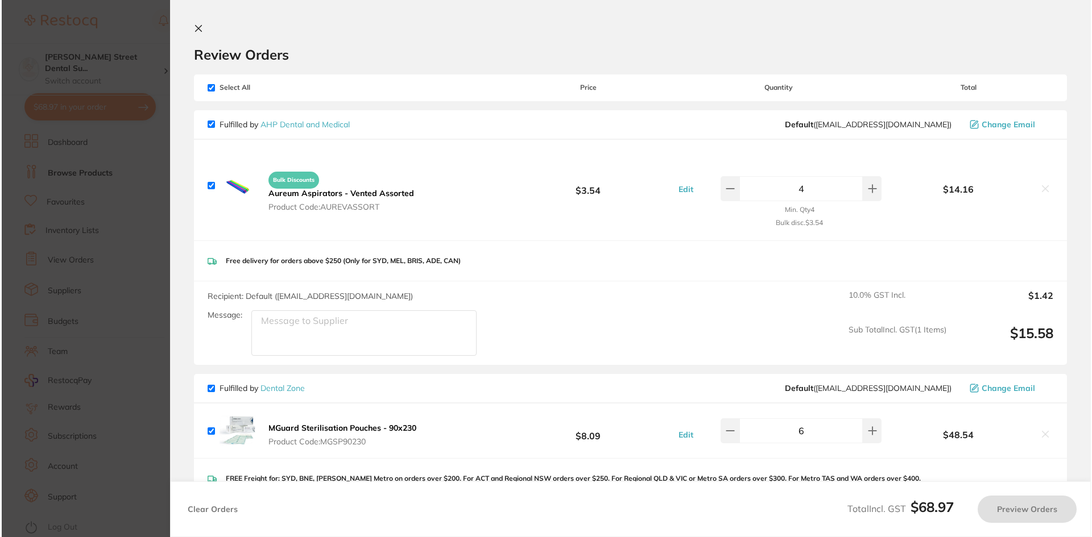
scroll to position [0, 0]
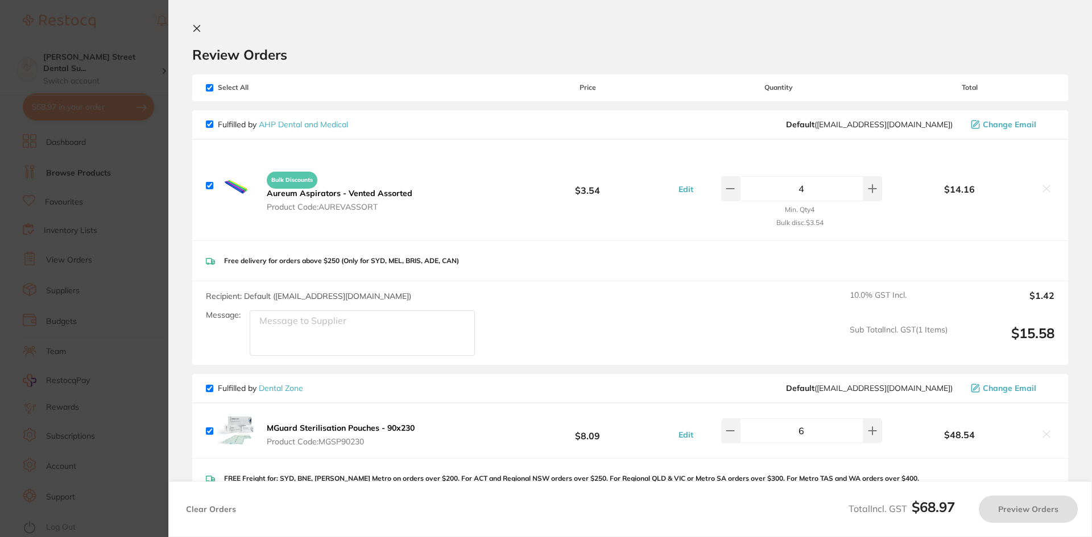
checkbox input "true"
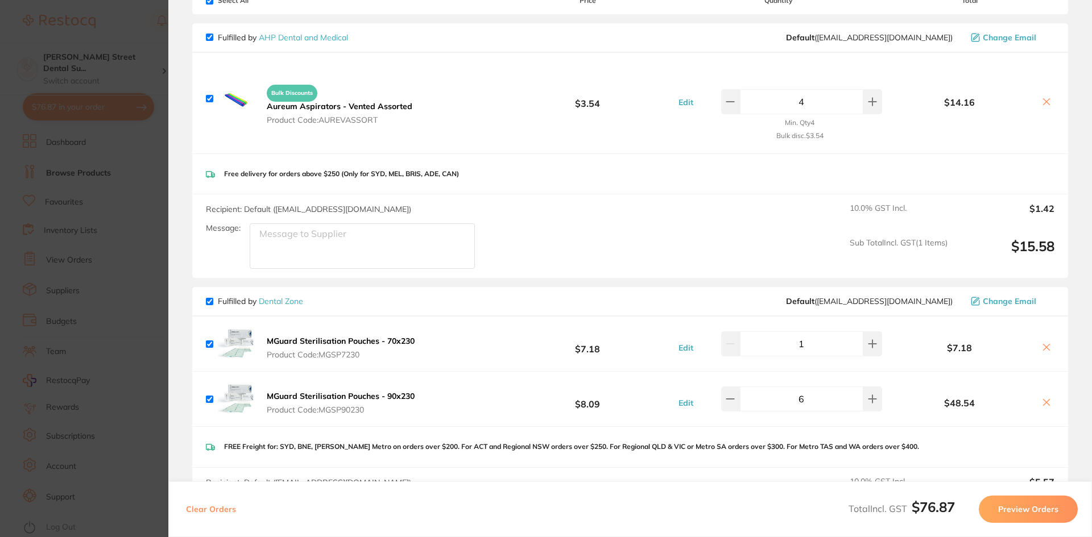
scroll to position [114, 0]
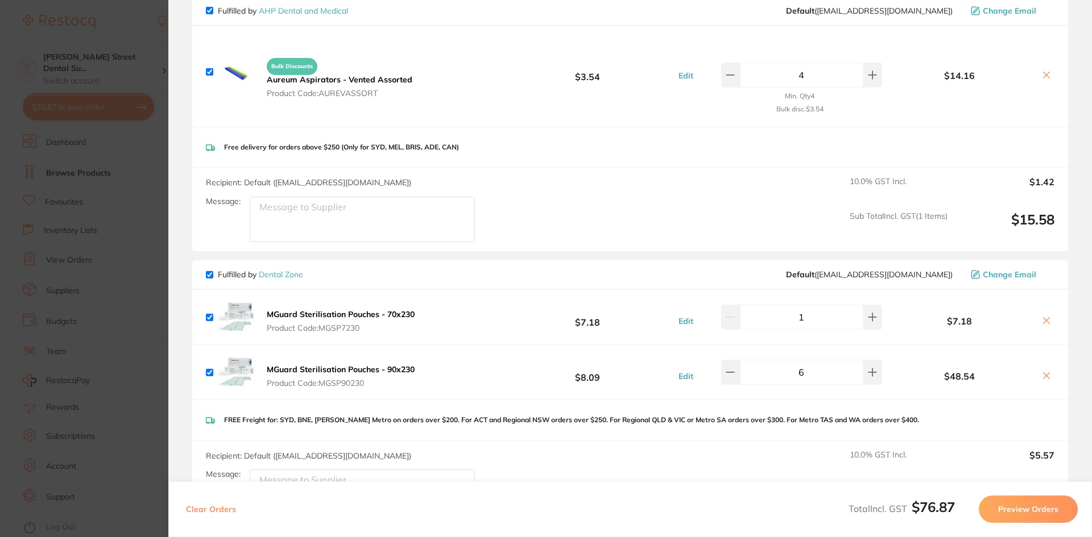
click at [104, 169] on section "Update RRP Set your pre negotiated price for this item. Item Agreed RRP (excl. …" at bounding box center [546, 268] width 1092 height 537
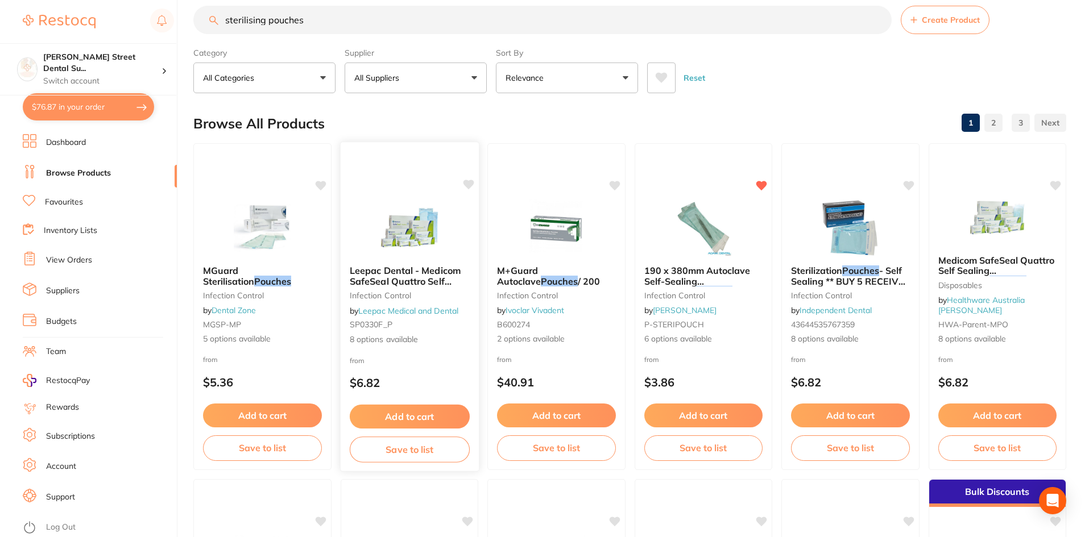
scroll to position [0, 0]
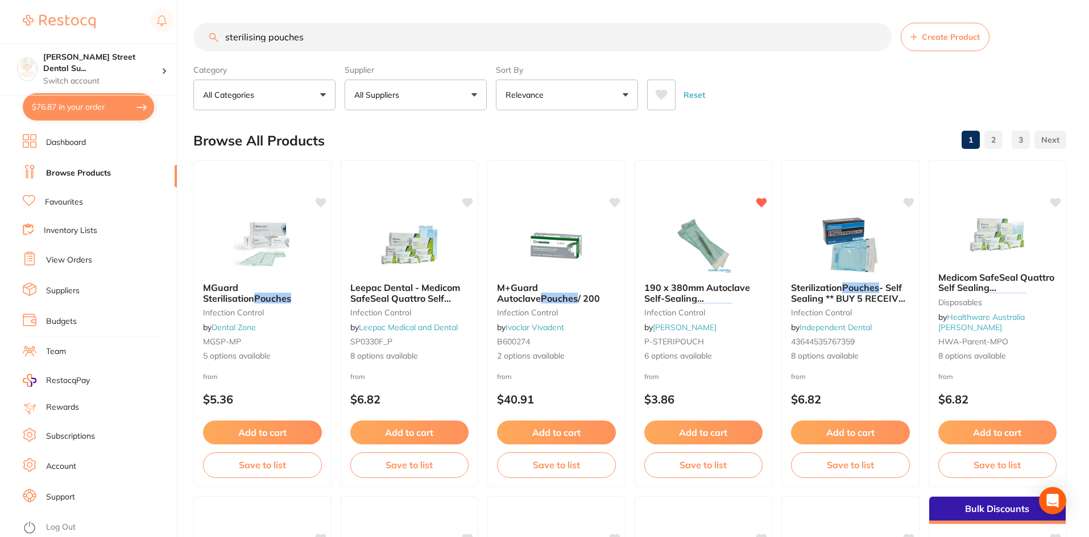
drag, startPoint x: 330, startPoint y: 37, endPoint x: 67, endPoint y: 27, distance: 264.1
click at [67, 27] on div "$76.87 [PERSON_NAME][GEOGRAPHIC_DATA] Dental Su... Switch account [PERSON_NAME]…" at bounding box center [544, 268] width 1089 height 537
type input "gp points"
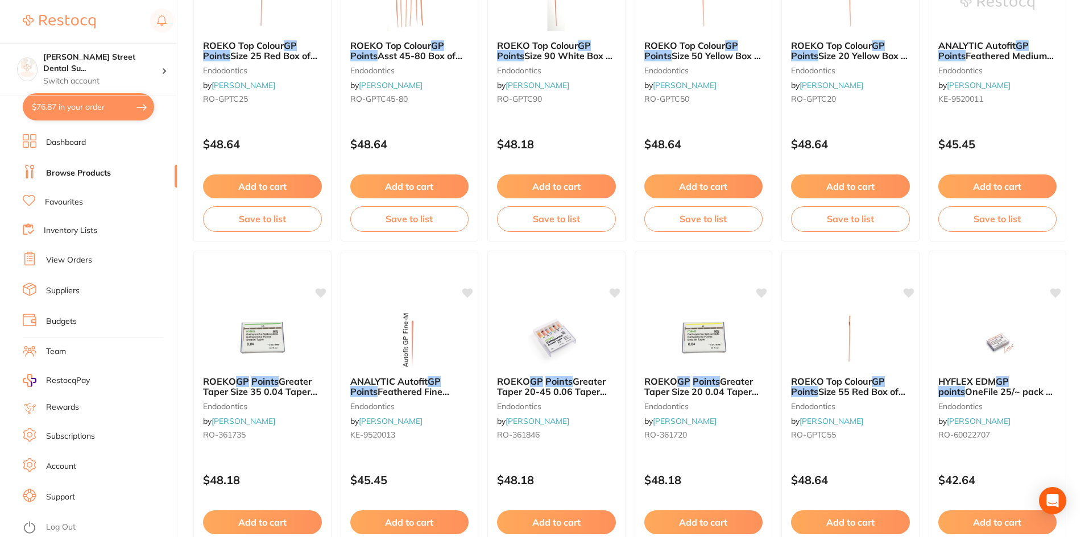
scroll to position [952, 0]
